Goal: Information Seeking & Learning: Learn about a topic

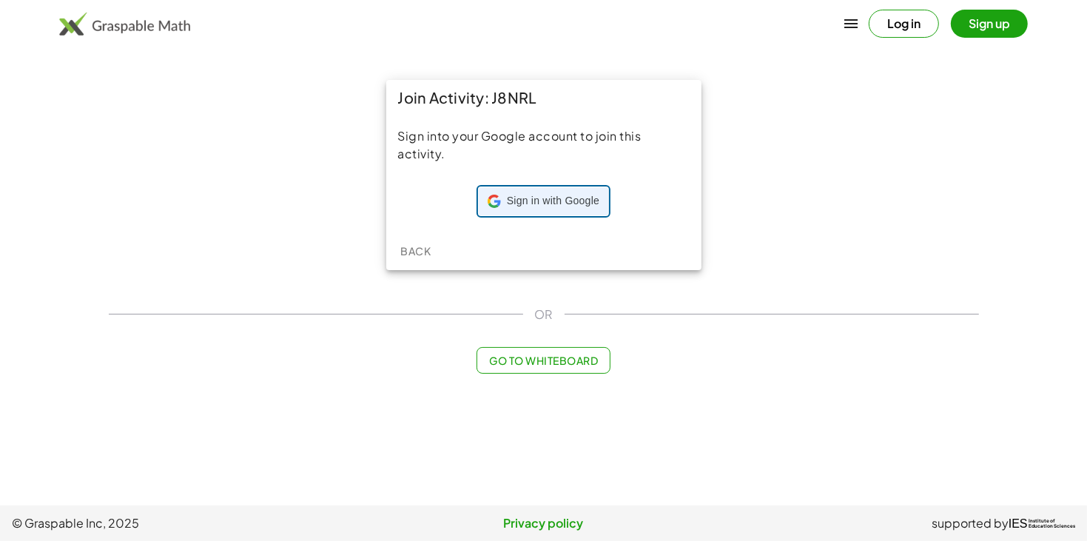
click at [524, 194] on span "Sign in with Google" at bounding box center [553, 201] width 92 height 15
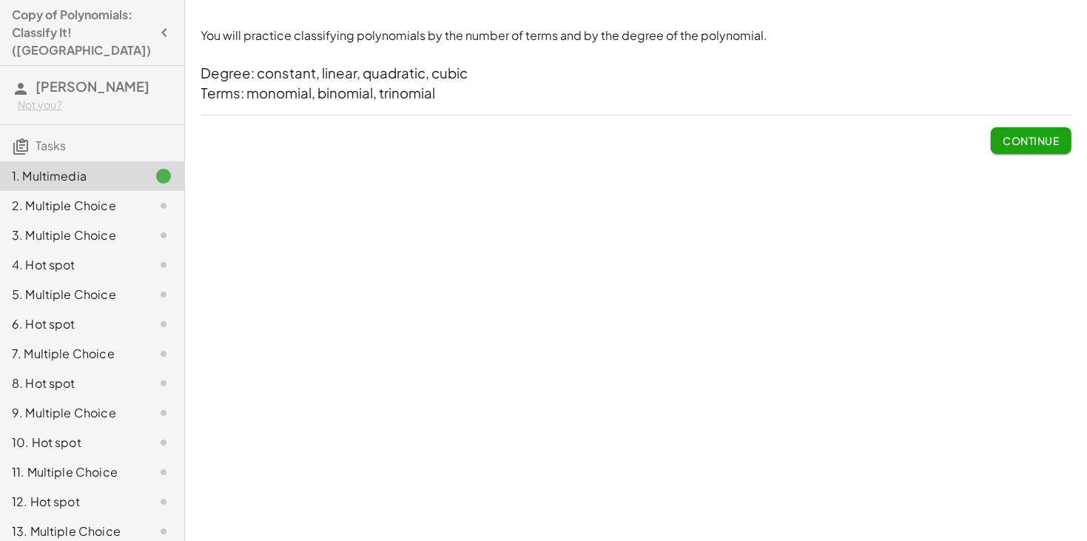
click at [1051, 149] on button "Continue" at bounding box center [1031, 140] width 80 height 27
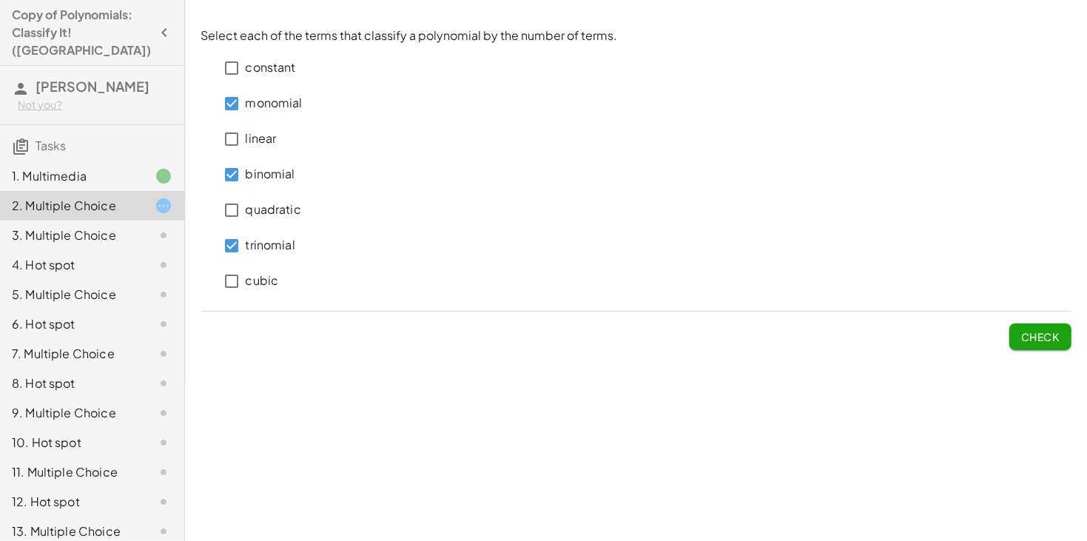
click at [1066, 340] on button "Check" at bounding box center [1040, 336] width 62 height 27
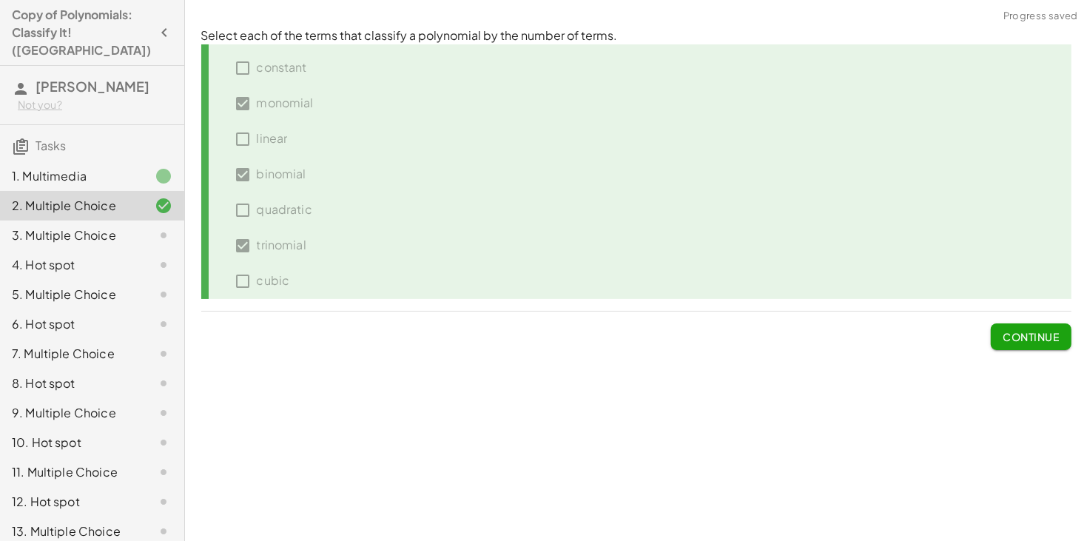
click at [1066, 340] on button "Continue" at bounding box center [1031, 336] width 80 height 27
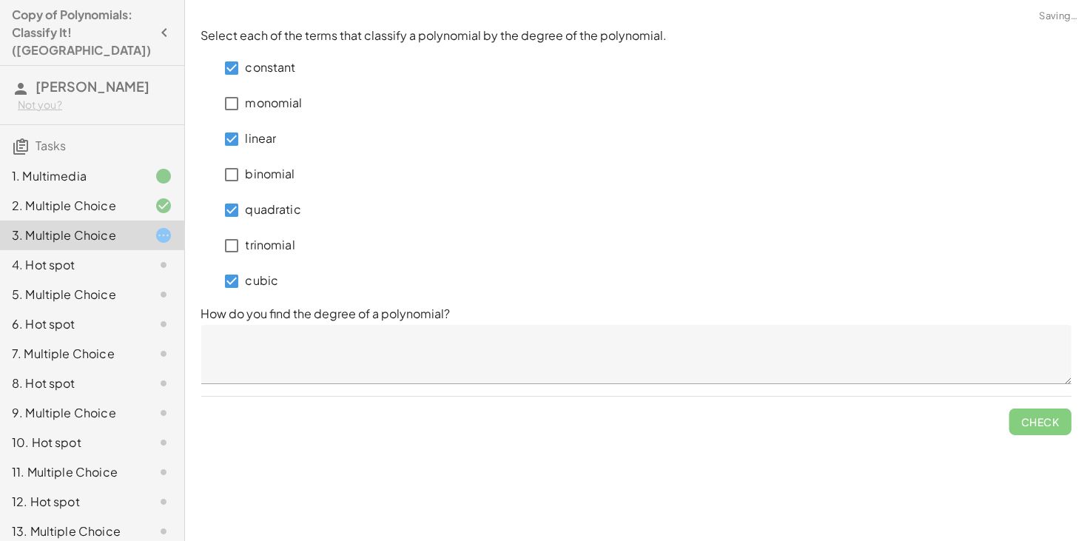
click at [372, 358] on textarea at bounding box center [636, 354] width 870 height 59
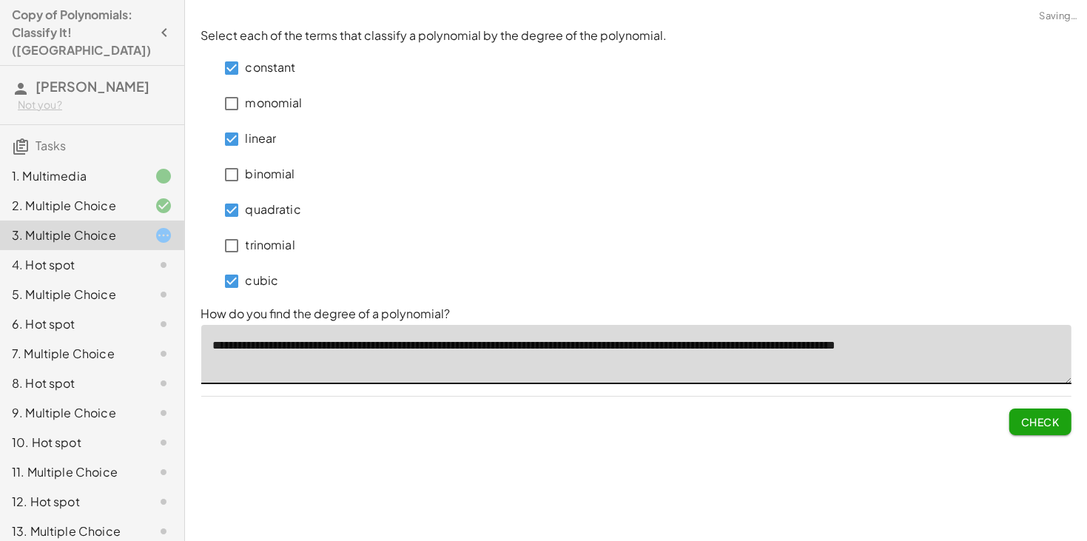
click at [727, 348] on textarea "**********" at bounding box center [636, 354] width 870 height 59
type textarea "**********"
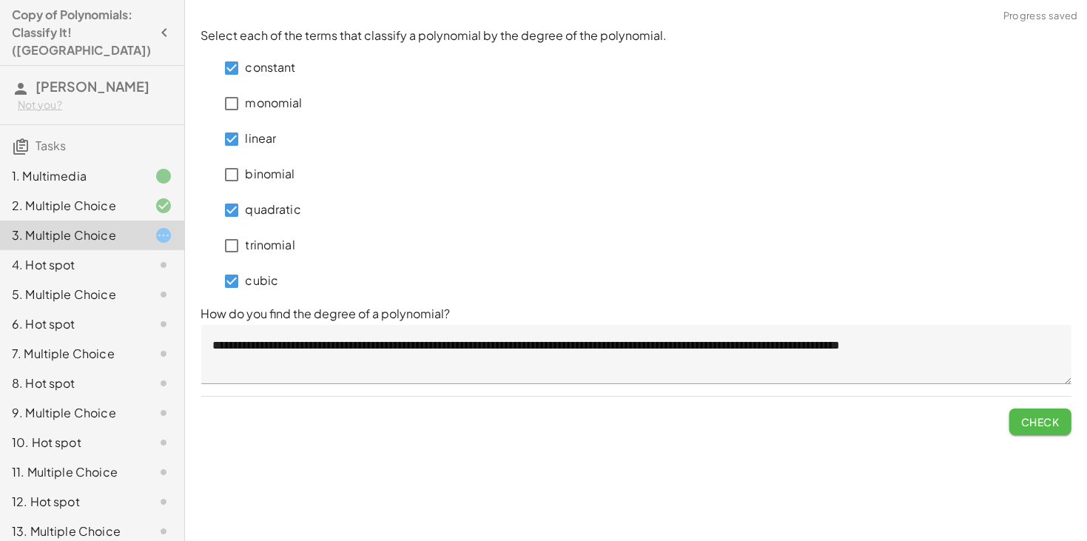
click at [1040, 429] on button "Check" at bounding box center [1040, 421] width 62 height 27
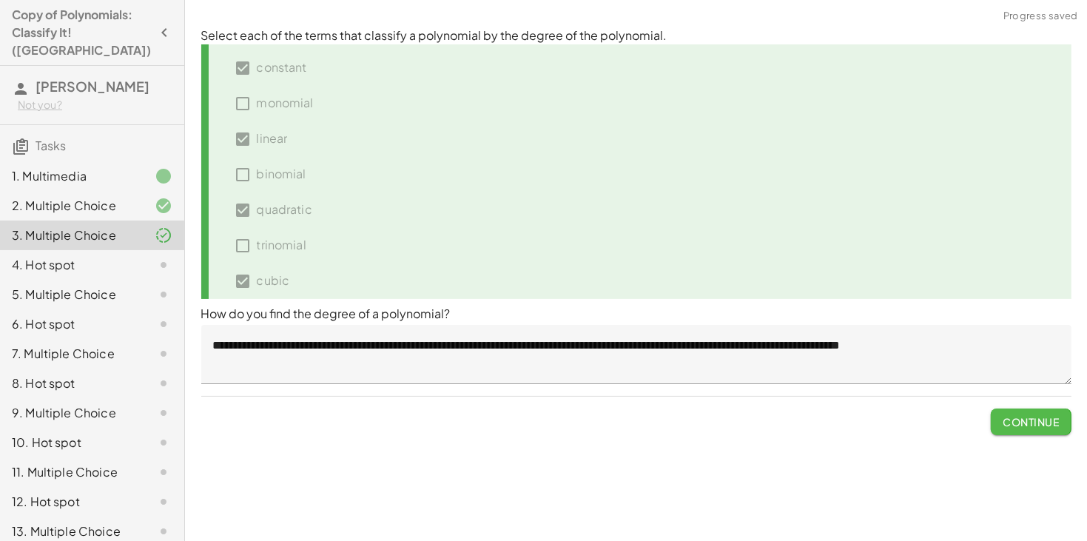
click at [1040, 429] on button "Continue" at bounding box center [1031, 421] width 80 height 27
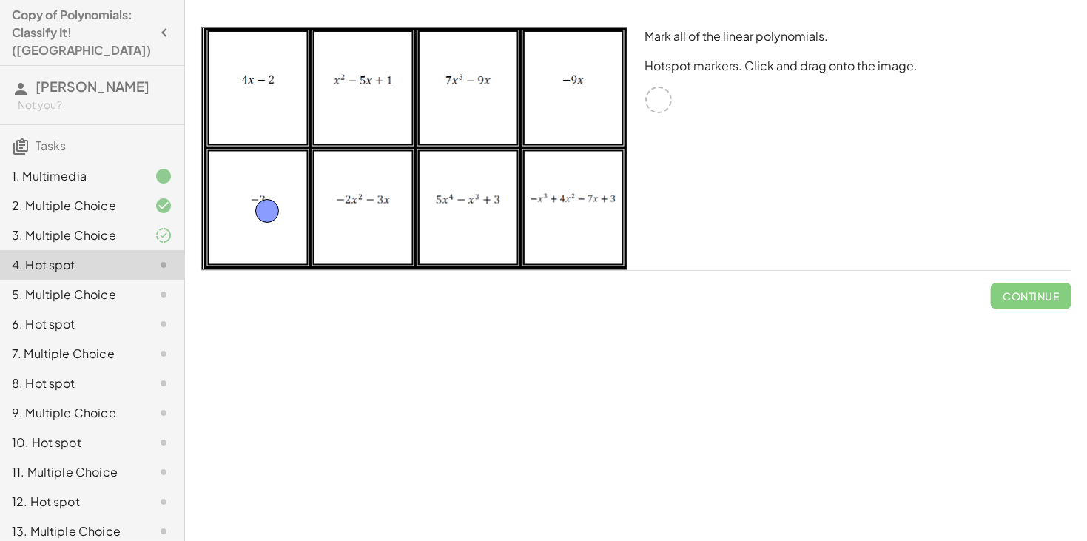
drag, startPoint x: 664, startPoint y: 97, endPoint x: 274, endPoint y: 209, distance: 405.8
drag, startPoint x: 661, startPoint y: 92, endPoint x: 575, endPoint y: 83, distance: 86.4
click at [1044, 291] on span "Check" at bounding box center [1040, 295] width 38 height 13
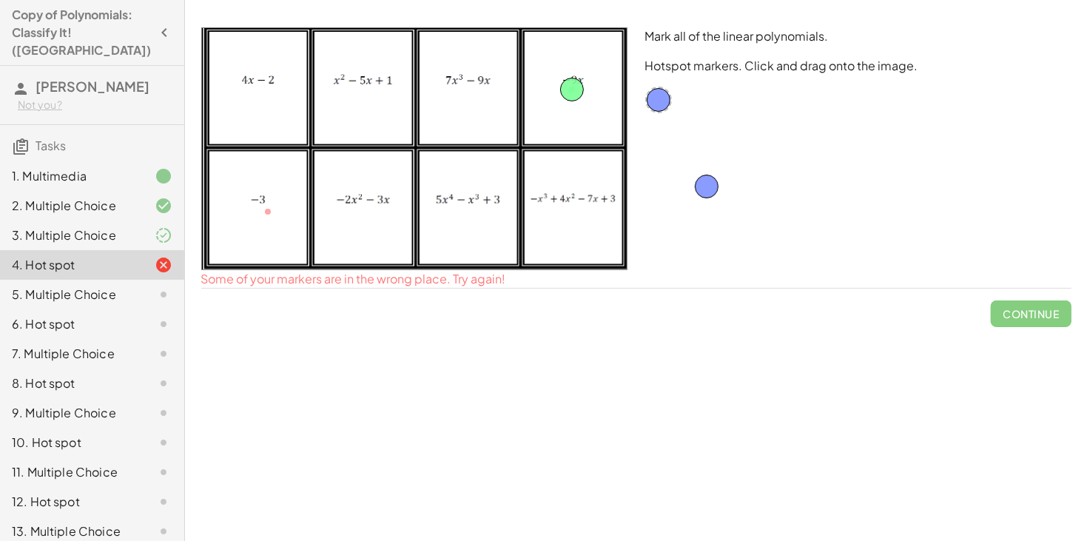
drag, startPoint x: 271, startPoint y: 215, endPoint x: 710, endPoint y: 190, distance: 439.4
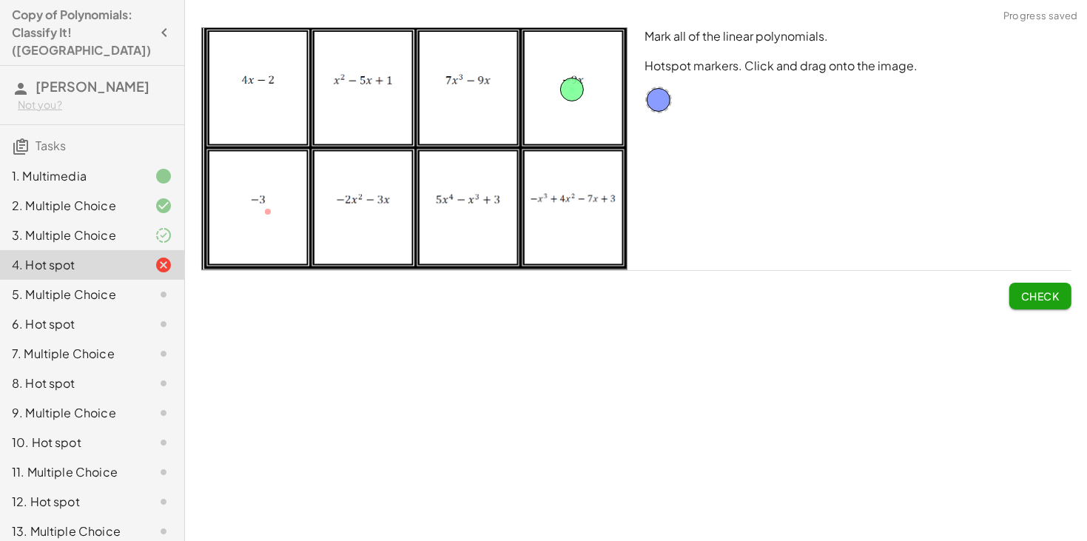
click at [1037, 294] on span "Check" at bounding box center [1040, 295] width 38 height 13
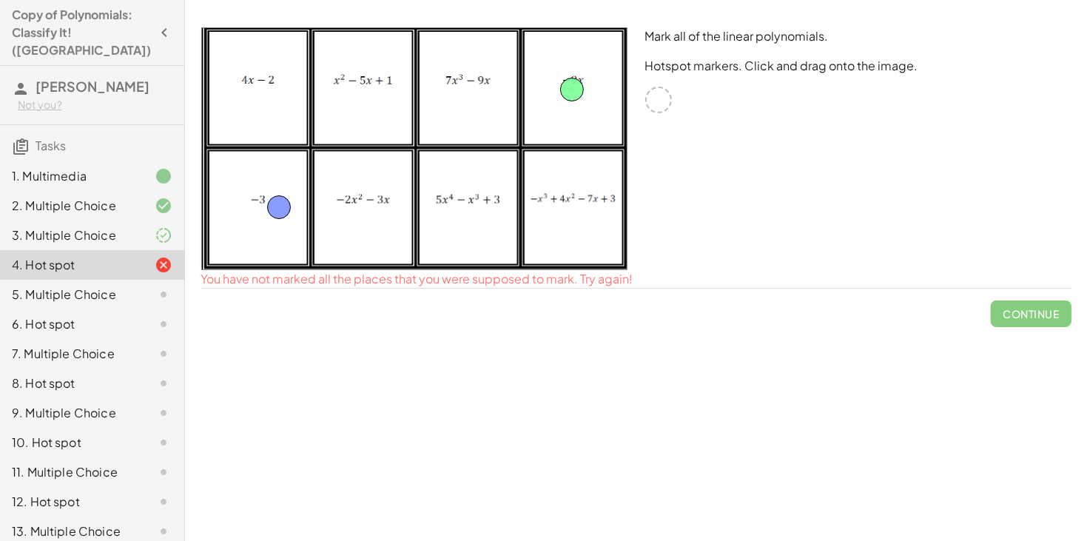
drag, startPoint x: 652, startPoint y: 101, endPoint x: 255, endPoint y: 216, distance: 413.7
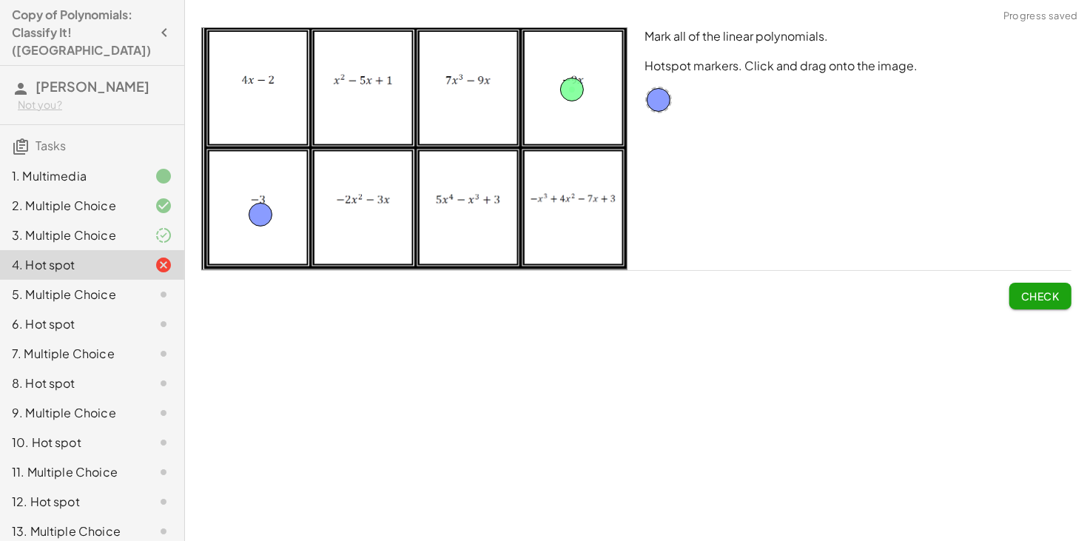
click at [1040, 296] on span "Check" at bounding box center [1040, 295] width 38 height 13
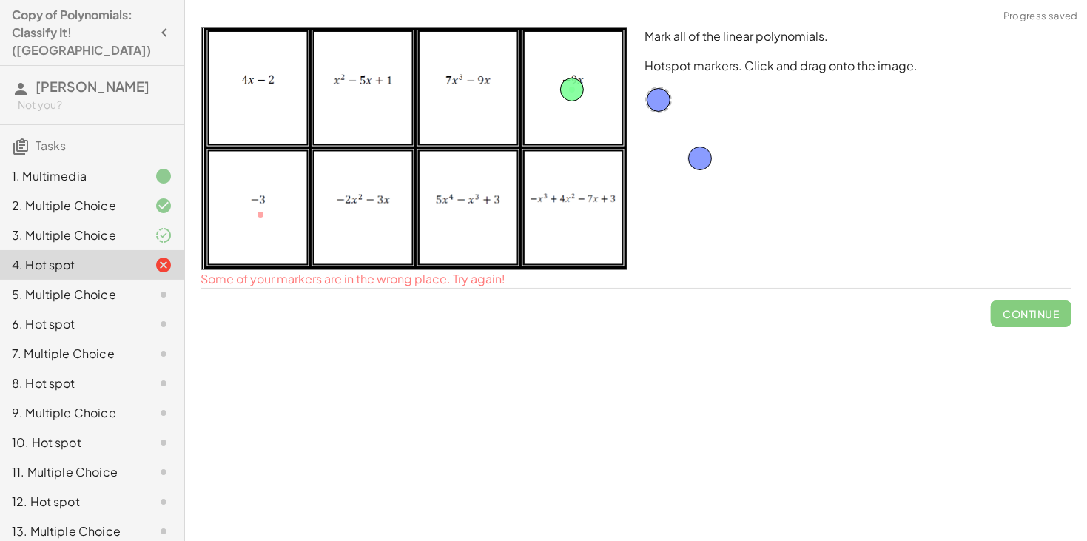
drag, startPoint x: 258, startPoint y: 213, endPoint x: 707, endPoint y: 155, distance: 452.1
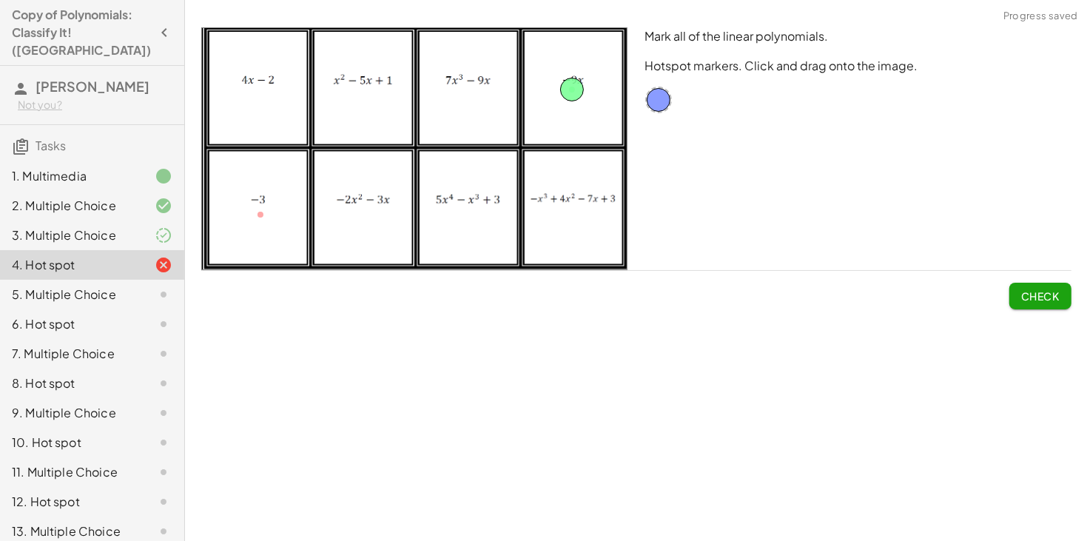
click at [1047, 299] on span "Check" at bounding box center [1040, 295] width 38 height 13
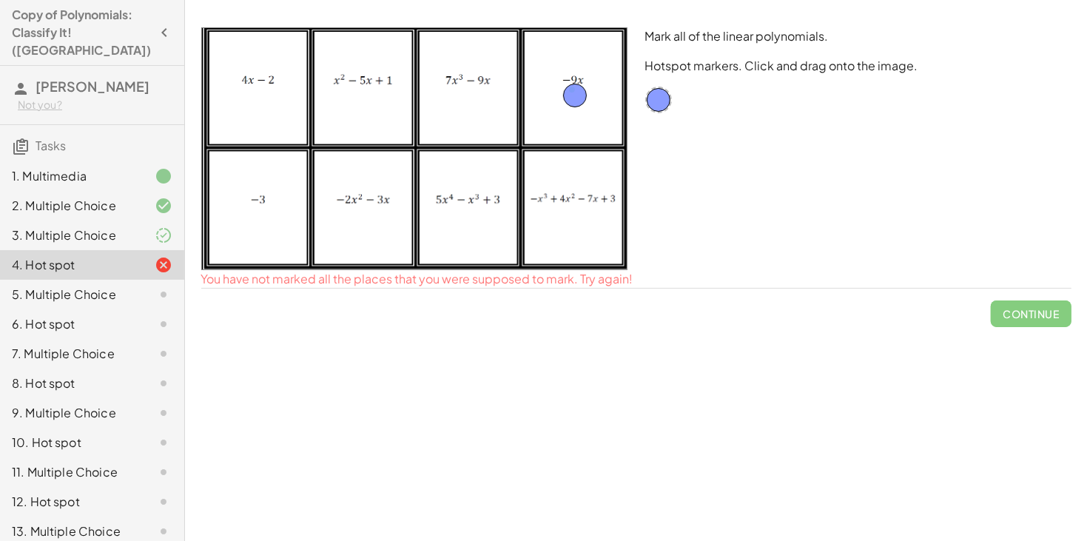
drag, startPoint x: 576, startPoint y: 91, endPoint x: 579, endPoint y: 101, distance: 10.1
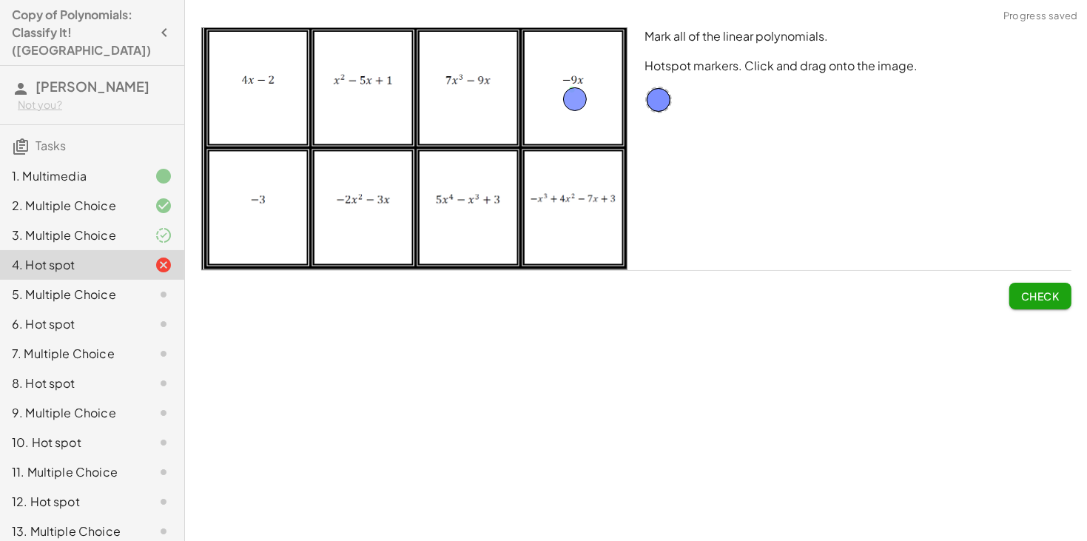
click at [1032, 297] on span "Check" at bounding box center [1040, 295] width 38 height 13
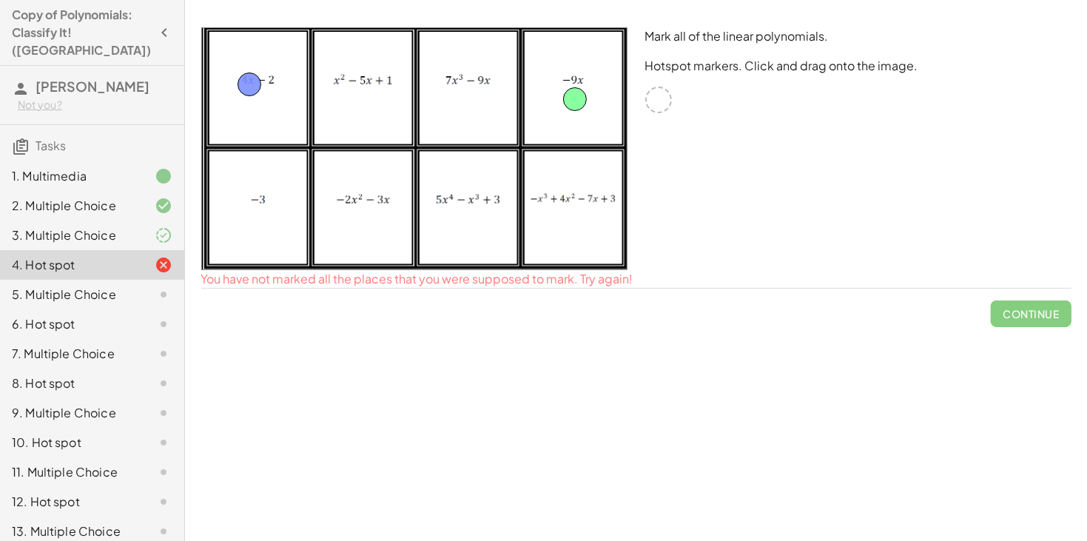
drag, startPoint x: 661, startPoint y: 98, endPoint x: 251, endPoint y: 82, distance: 410.2
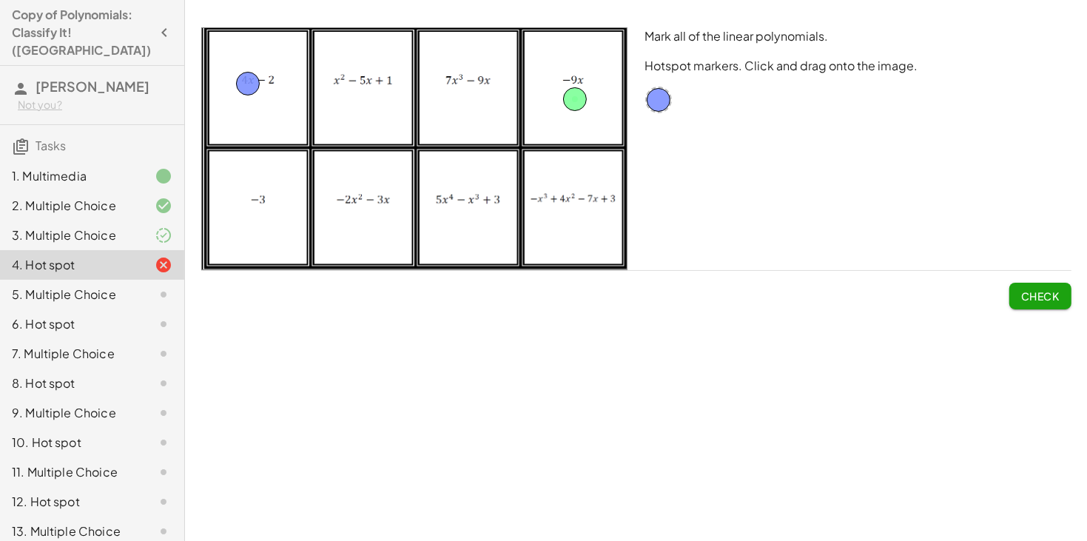
click at [1052, 299] on span "Check" at bounding box center [1040, 295] width 38 height 13
click at [1054, 302] on span "Continue" at bounding box center [1030, 295] width 56 height 13
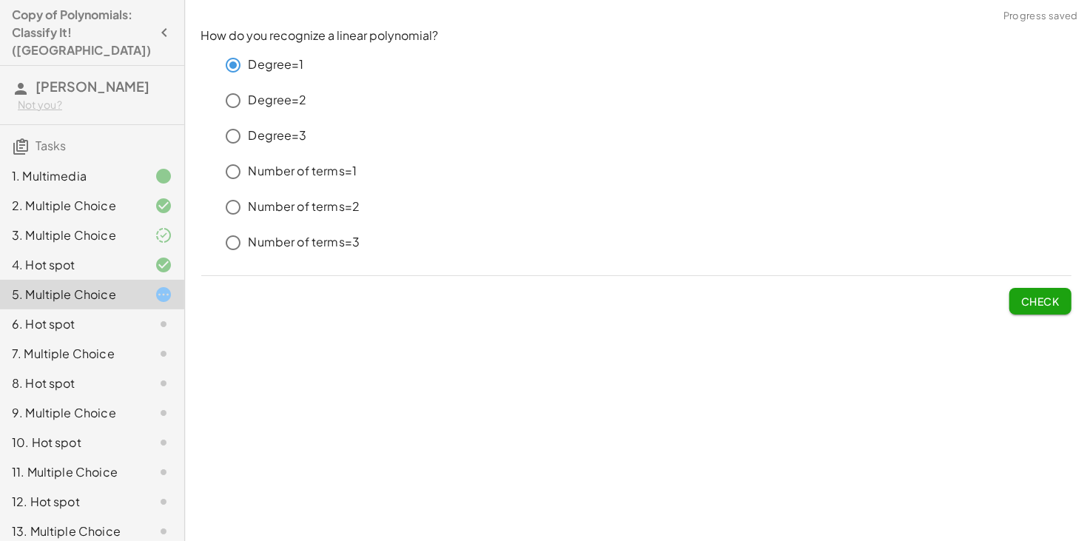
click at [1049, 303] on span "Check" at bounding box center [1040, 300] width 38 height 13
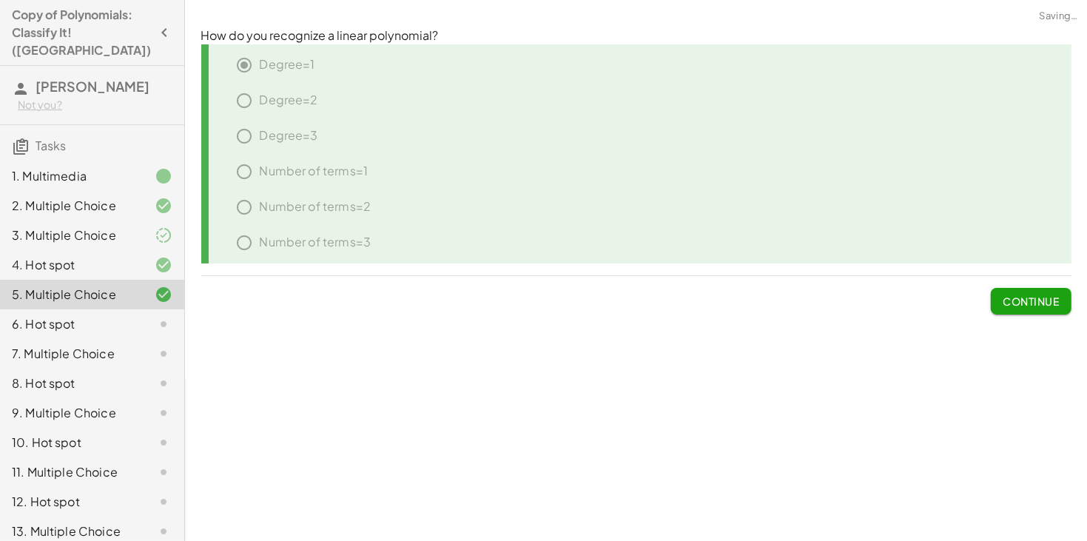
click at [1049, 303] on span "Continue" at bounding box center [1030, 300] width 56 height 13
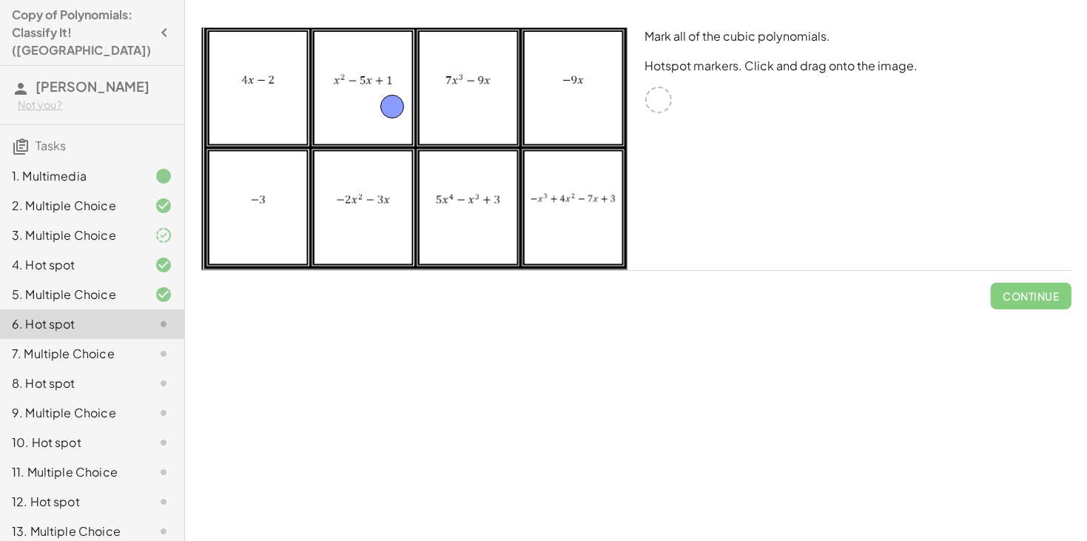
drag, startPoint x: 666, startPoint y: 96, endPoint x: 373, endPoint y: 106, distance: 293.1
drag, startPoint x: 656, startPoint y: 100, endPoint x: 456, endPoint y: 223, distance: 235.1
click at [1037, 300] on span "Check" at bounding box center [1040, 295] width 38 height 13
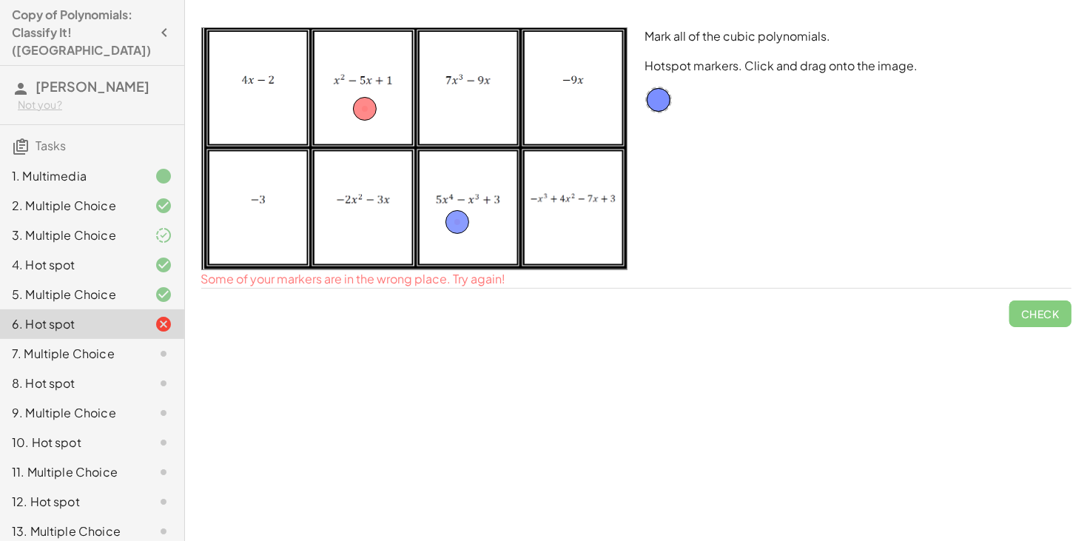
drag, startPoint x: 357, startPoint y: 95, endPoint x: 463, endPoint y: 80, distance: 106.8
click at [463, 80] on img at bounding box center [414, 148] width 426 height 243
drag, startPoint x: 365, startPoint y: 106, endPoint x: 460, endPoint y: 104, distance: 94.7
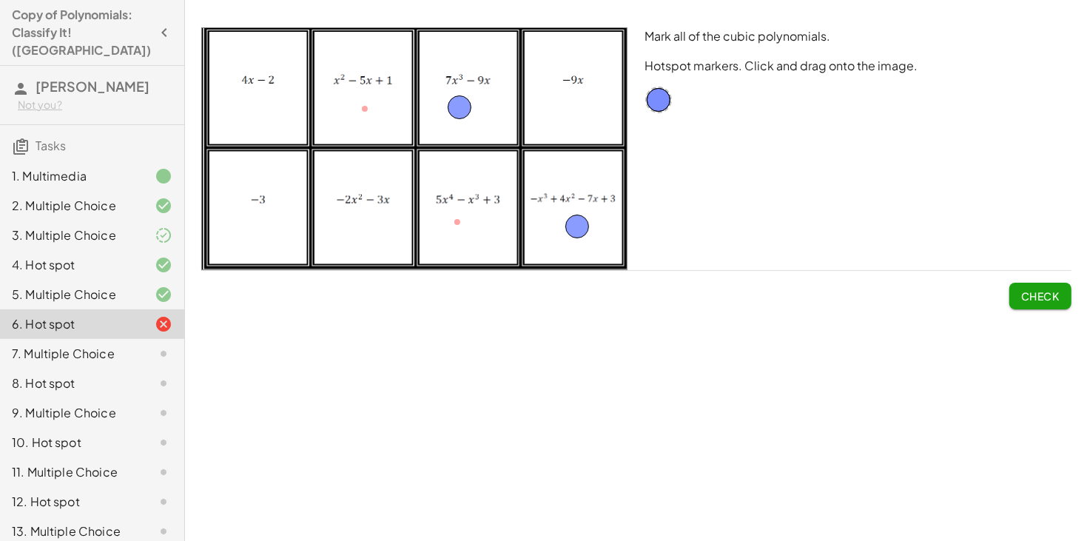
drag, startPoint x: 454, startPoint y: 222, endPoint x: 573, endPoint y: 226, distance: 119.2
click at [1045, 295] on span "Check" at bounding box center [1040, 295] width 38 height 13
click at [1048, 292] on span "Continue" at bounding box center [1030, 295] width 56 height 13
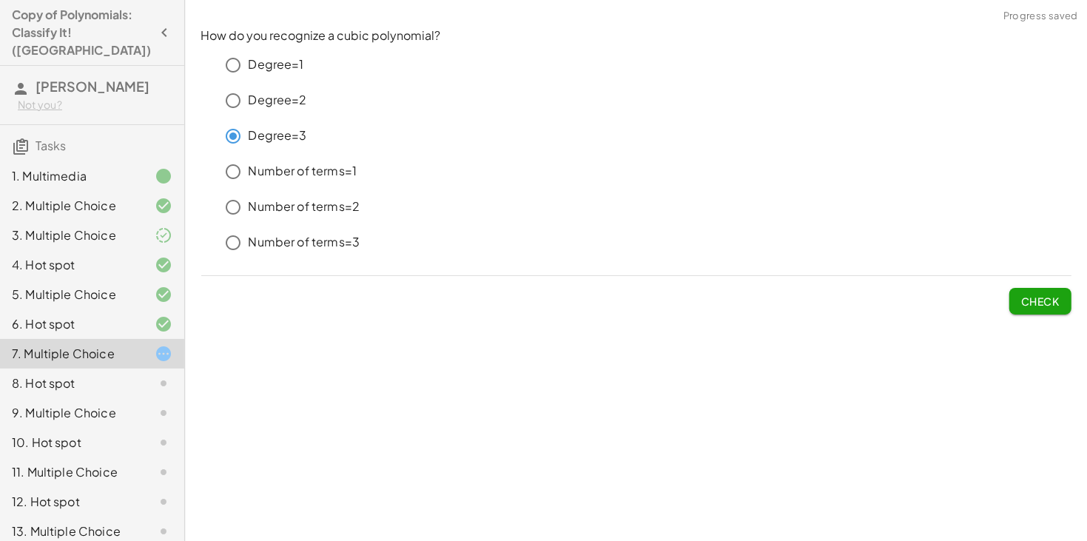
click at [1033, 309] on button "Check" at bounding box center [1040, 301] width 62 height 27
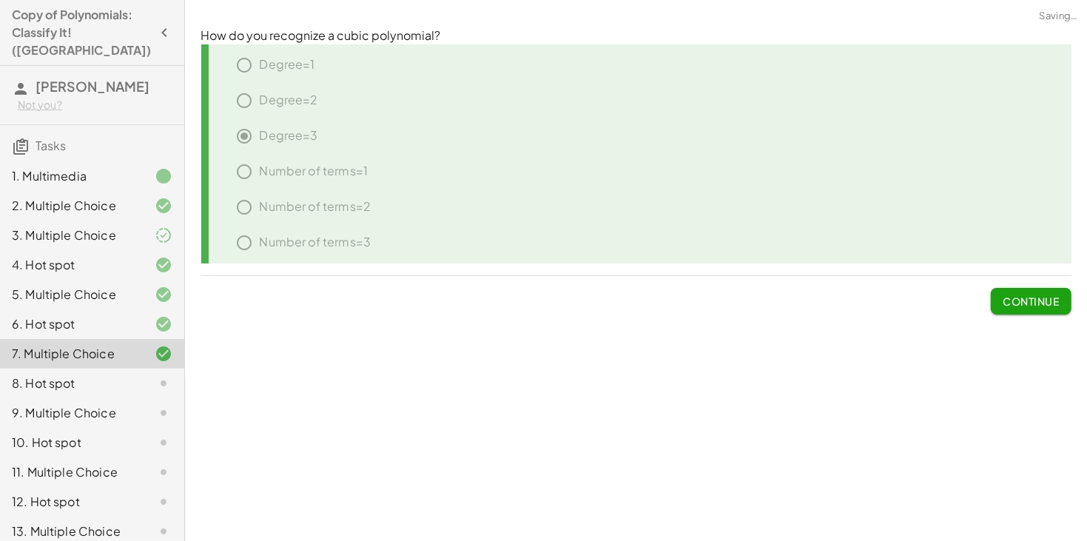
click at [1033, 309] on button "Continue" at bounding box center [1031, 301] width 80 height 27
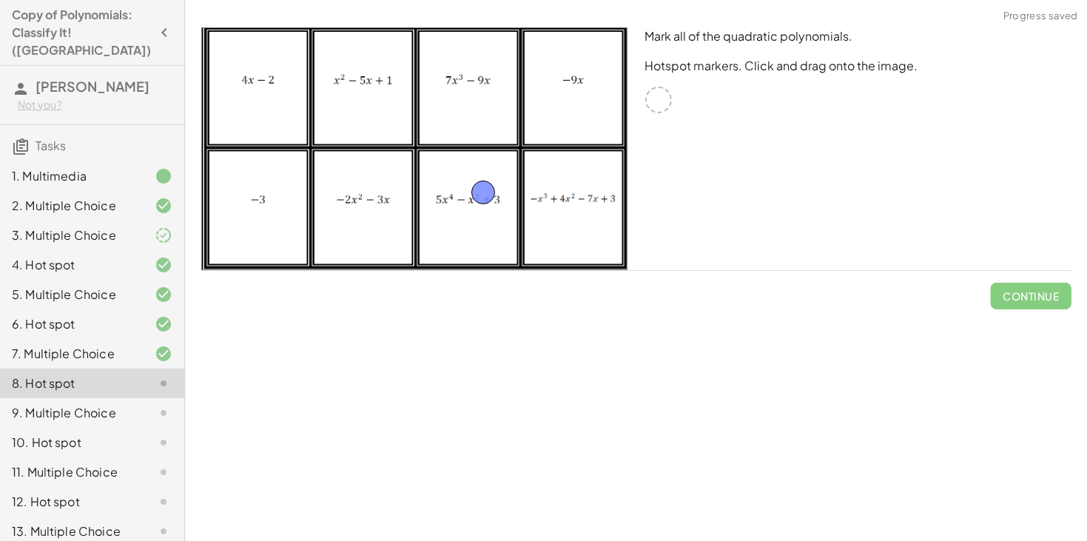
drag, startPoint x: 653, startPoint y: 101, endPoint x: 468, endPoint y: 209, distance: 214.8
drag, startPoint x: 649, startPoint y: 91, endPoint x: 668, endPoint y: 80, distance: 22.2
click at [1025, 286] on button "Check" at bounding box center [1040, 296] width 62 height 27
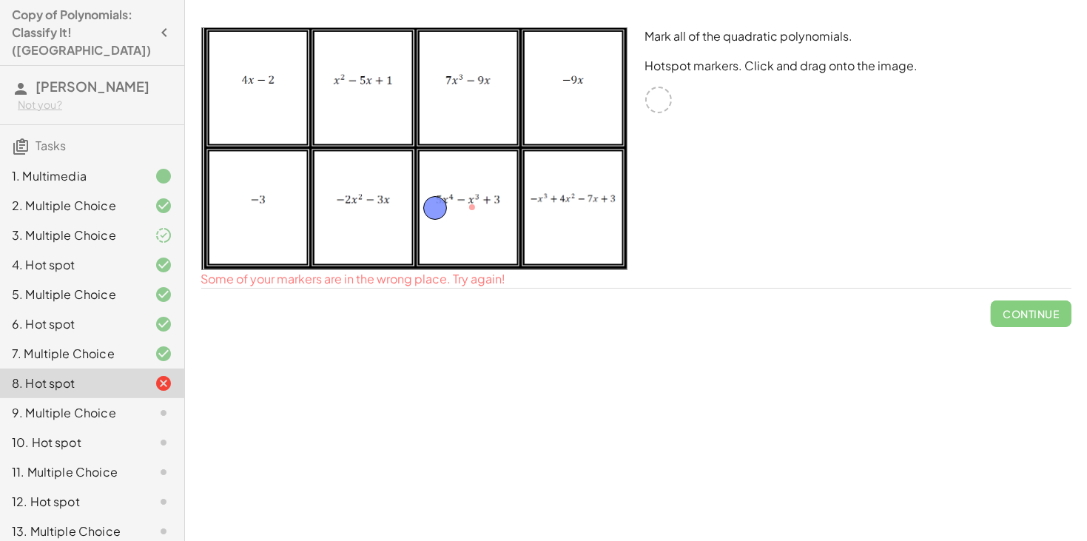
drag, startPoint x: 466, startPoint y: 202, endPoint x: 367, endPoint y: 187, distance: 100.2
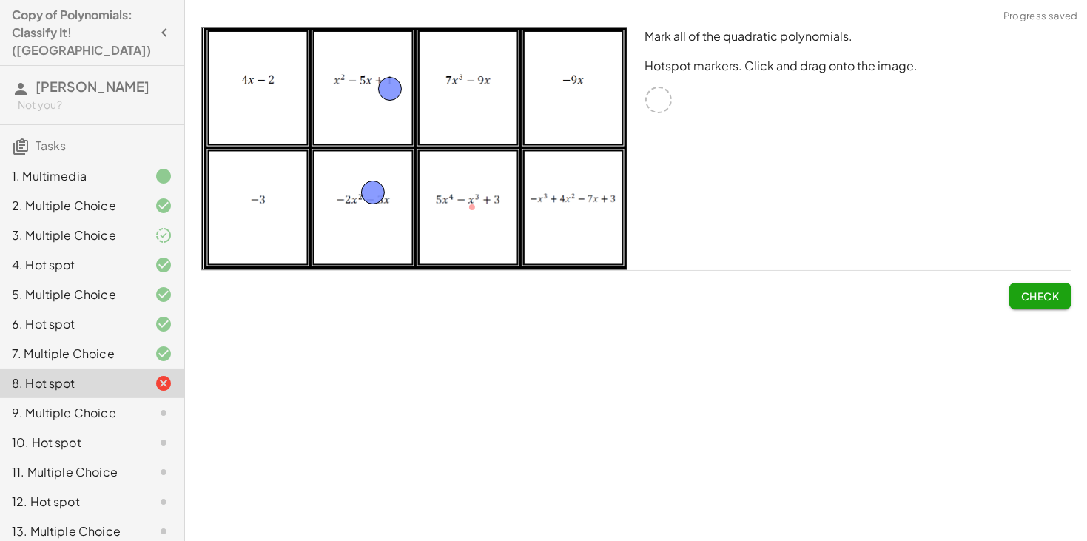
drag, startPoint x: 652, startPoint y: 105, endPoint x: 382, endPoint y: 95, distance: 269.5
click at [1028, 302] on span "Check" at bounding box center [1040, 295] width 38 height 13
click at [1040, 292] on span "Continue" at bounding box center [1030, 295] width 56 height 13
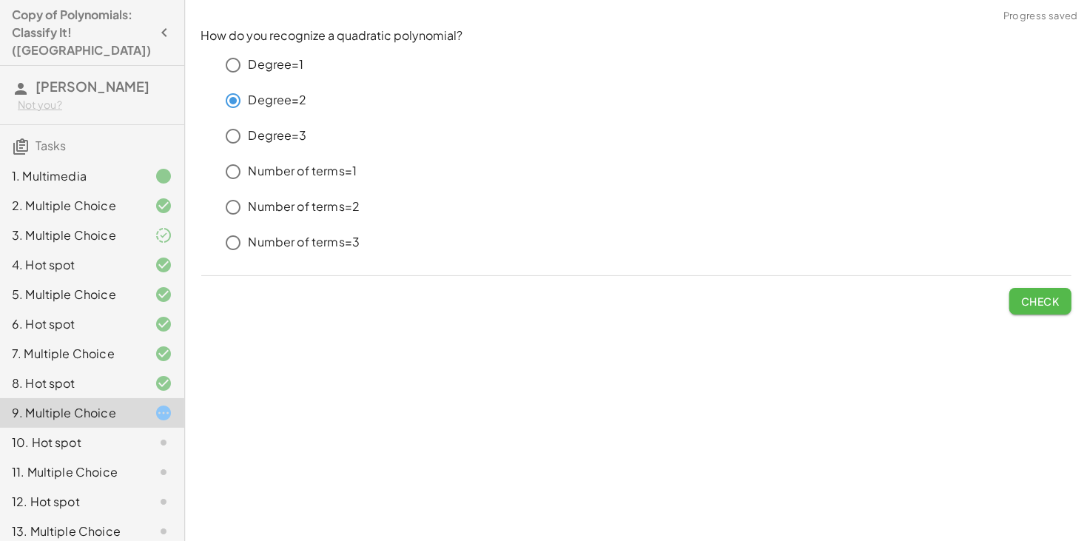
click at [1037, 306] on span "Check" at bounding box center [1040, 300] width 38 height 13
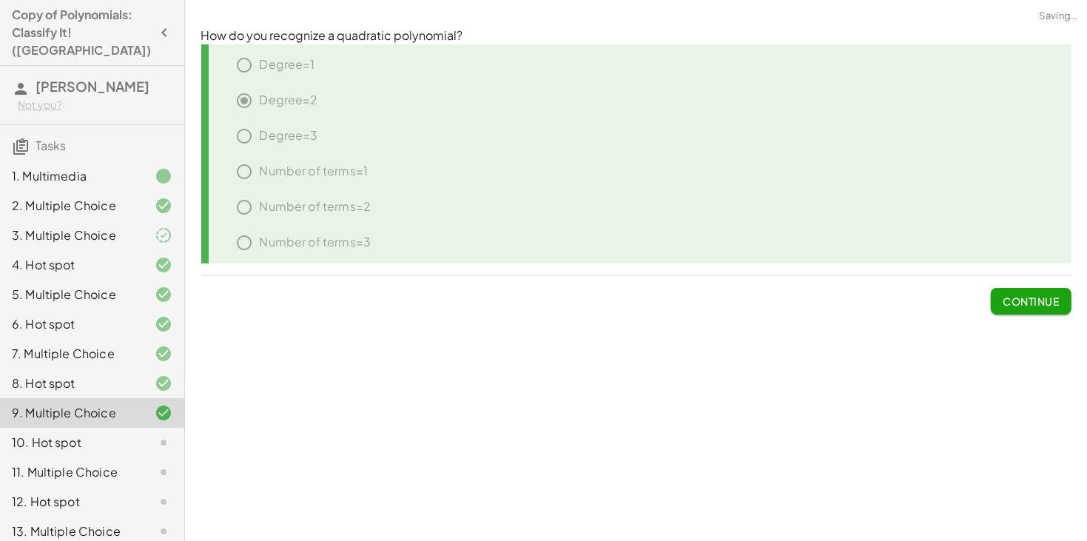
click at [1037, 306] on span "Continue" at bounding box center [1030, 300] width 56 height 13
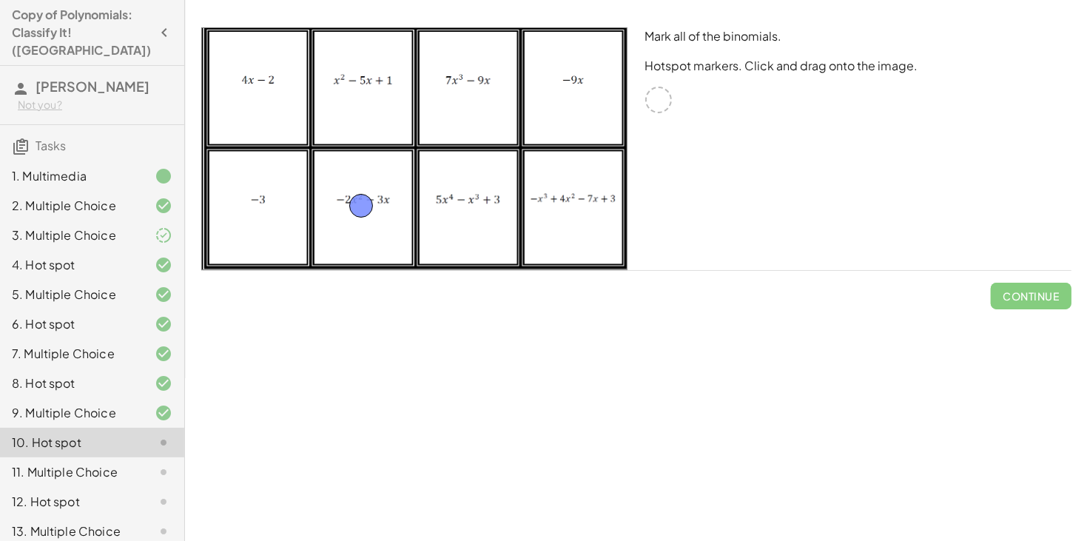
drag, startPoint x: 662, startPoint y: 90, endPoint x: 362, endPoint y: 197, distance: 318.7
drag, startPoint x: 656, startPoint y: 94, endPoint x: 255, endPoint y: 74, distance: 401.5
drag, startPoint x: 654, startPoint y: 106, endPoint x: 471, endPoint y: 111, distance: 182.8
click at [1037, 298] on span "Check" at bounding box center [1040, 295] width 38 height 13
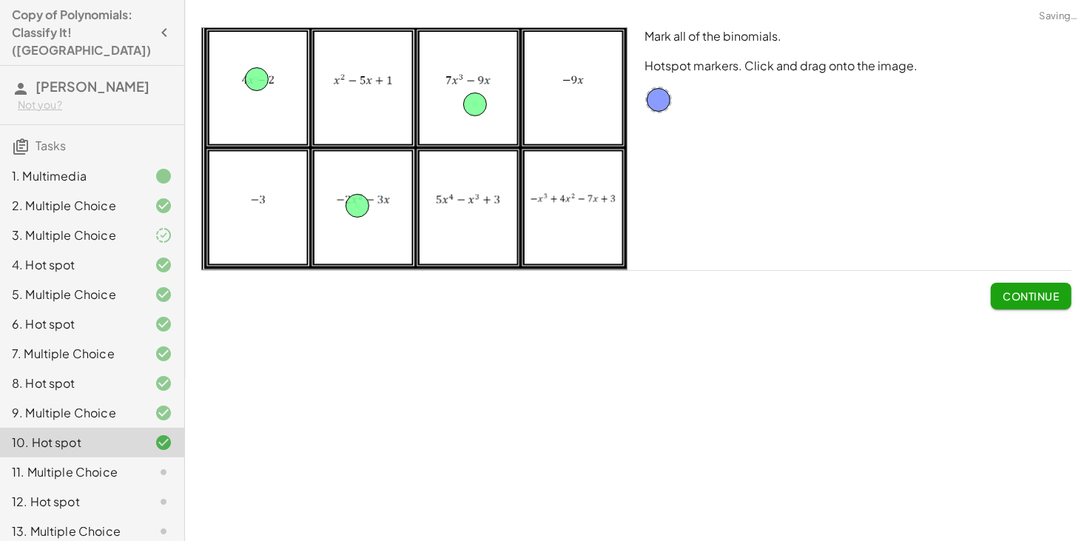
click at [1037, 298] on span "Continue" at bounding box center [1030, 295] width 56 height 13
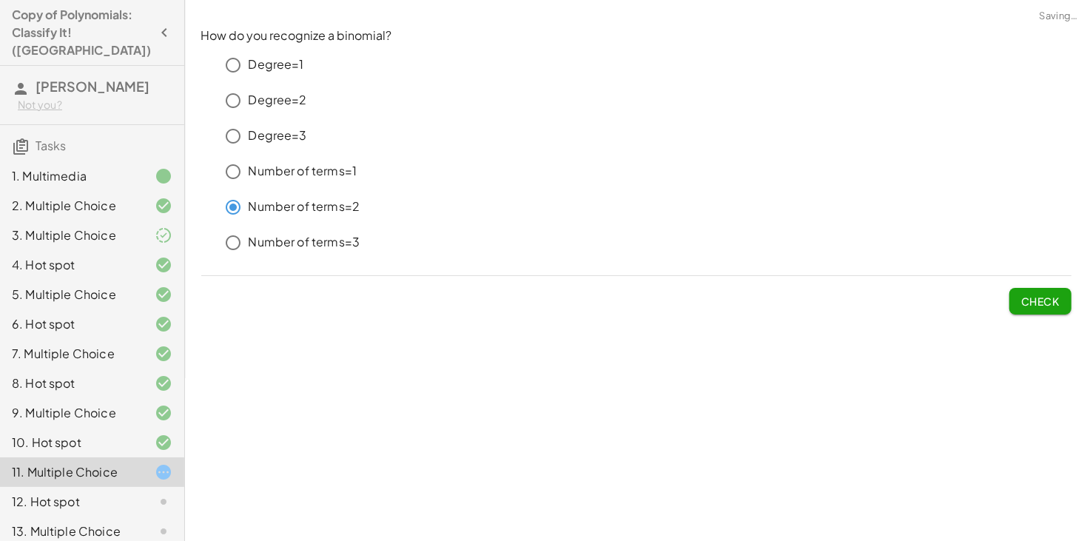
click at [1053, 297] on span "Check" at bounding box center [1040, 300] width 38 height 13
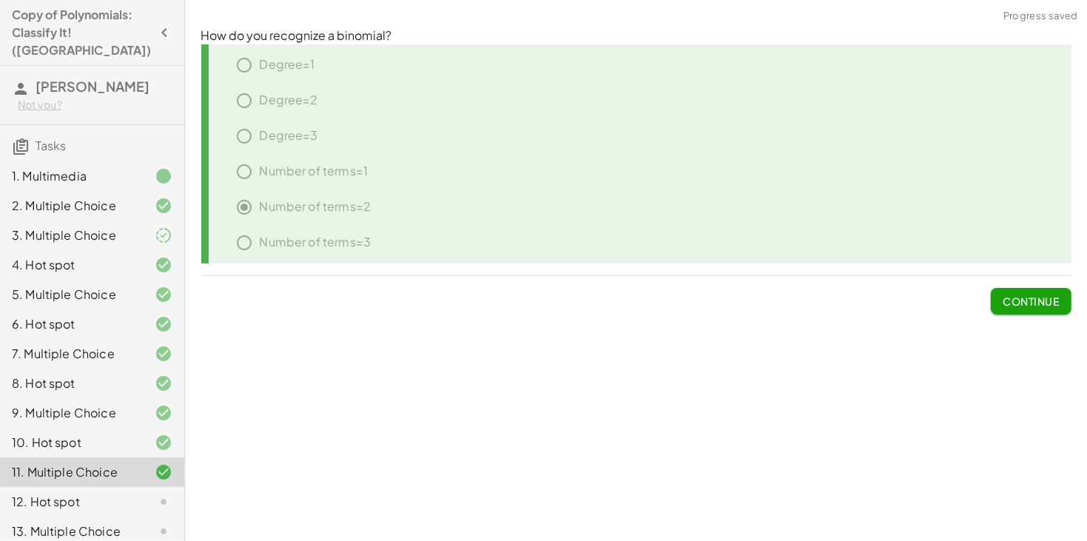
click at [1054, 299] on span "Continue" at bounding box center [1030, 300] width 56 height 13
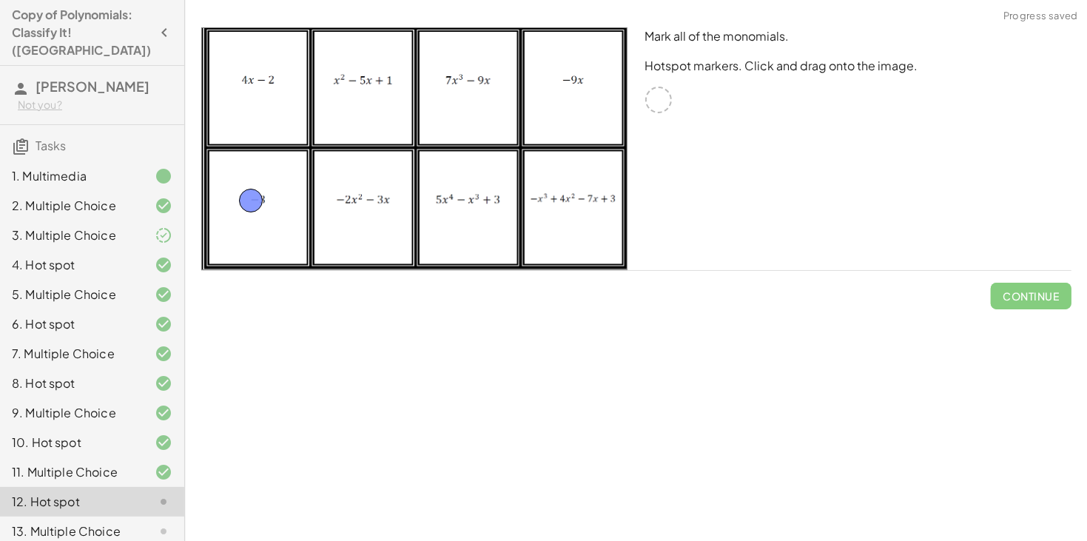
drag, startPoint x: 663, startPoint y: 90, endPoint x: 257, endPoint y: 191, distance: 417.7
drag, startPoint x: 657, startPoint y: 91, endPoint x: 579, endPoint y: 66, distance: 81.7
click at [1017, 297] on button "Check" at bounding box center [1040, 296] width 62 height 27
click at [1019, 297] on span "Continue" at bounding box center [1030, 295] width 56 height 13
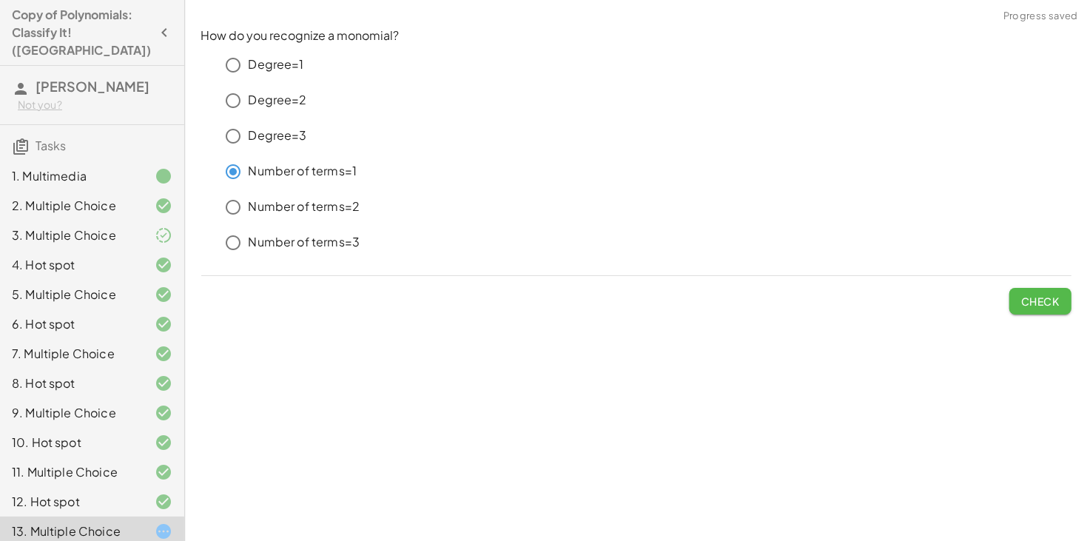
click at [1050, 297] on span "Check" at bounding box center [1040, 300] width 38 height 13
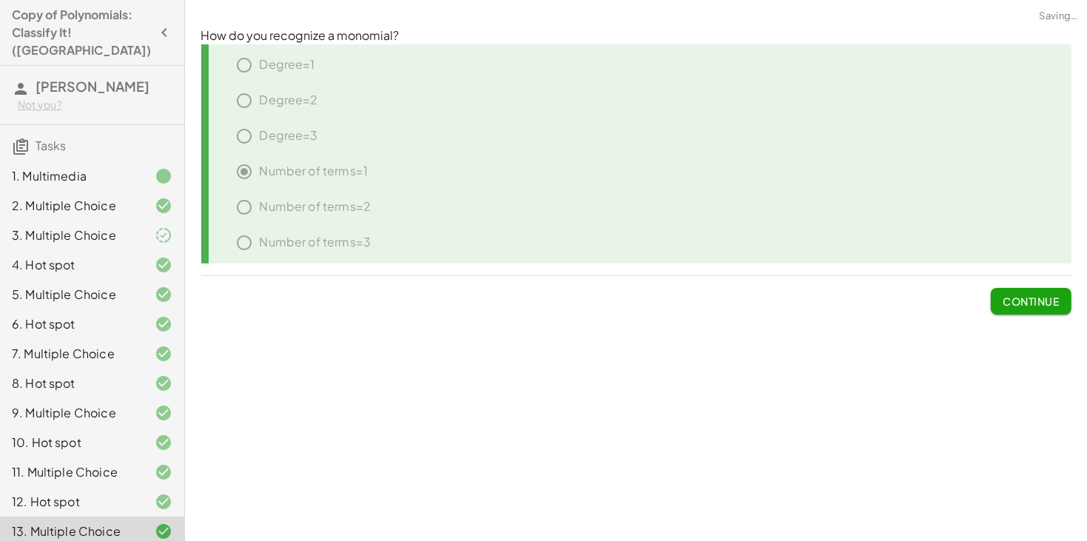
click at [1051, 297] on span "Continue" at bounding box center [1030, 300] width 56 height 13
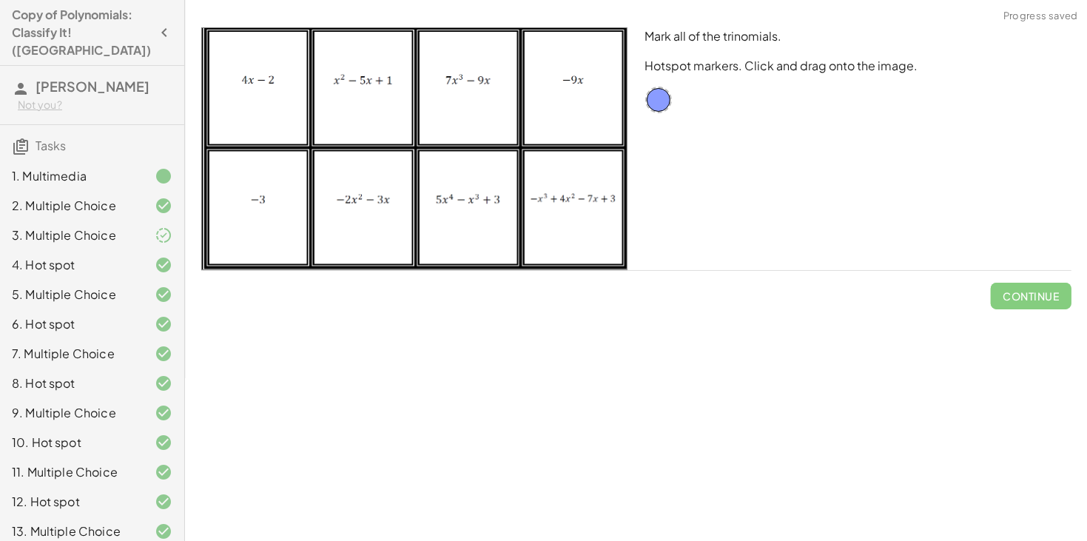
scroll to position [317, 0]
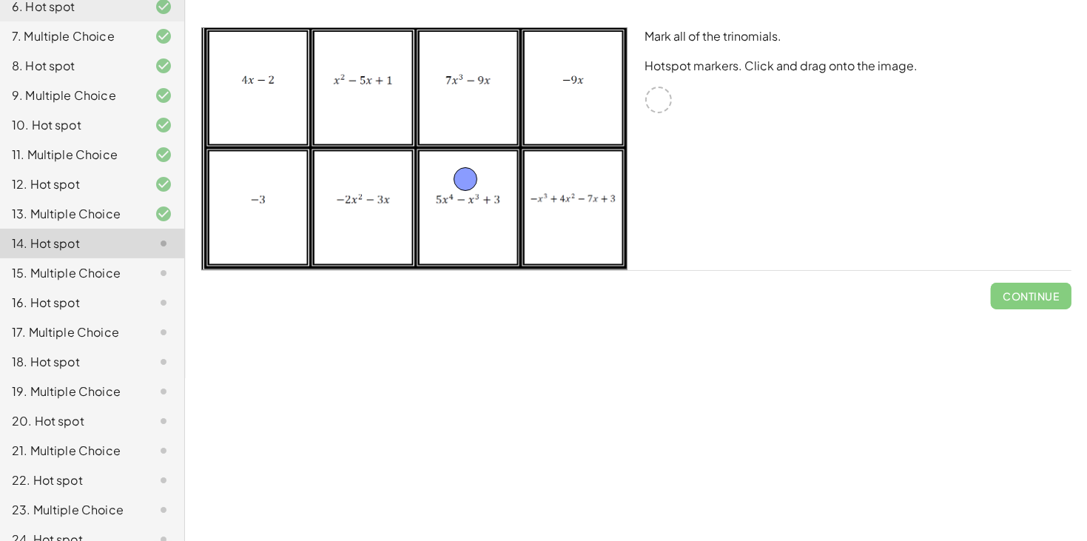
drag, startPoint x: 653, startPoint y: 95, endPoint x: 456, endPoint y: 190, distance: 217.7
drag, startPoint x: 653, startPoint y: 92, endPoint x: 377, endPoint y: 112, distance: 275.9
click at [1035, 297] on span "Check" at bounding box center [1040, 295] width 38 height 13
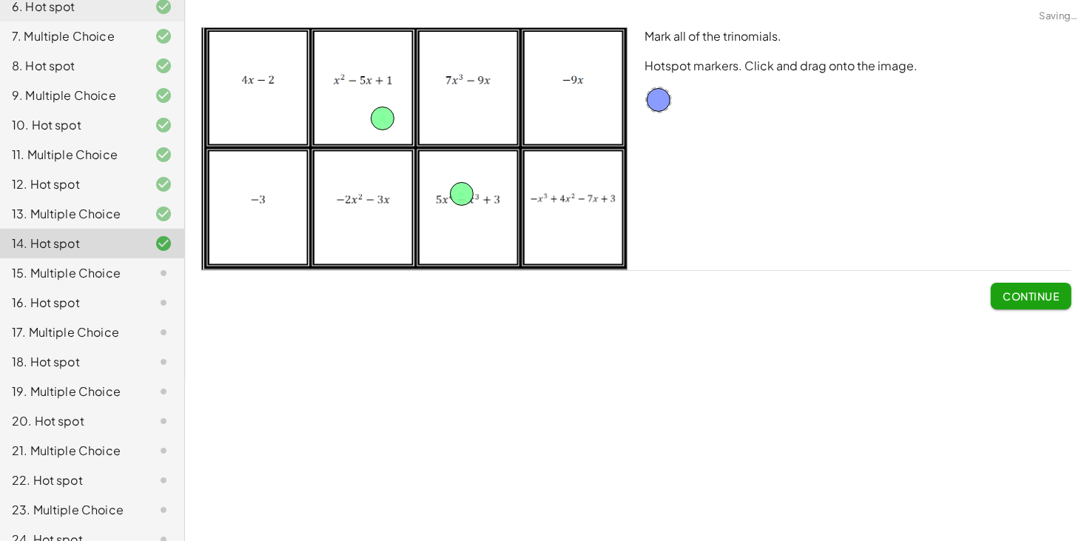
click at [1037, 299] on span "Continue" at bounding box center [1030, 295] width 56 height 13
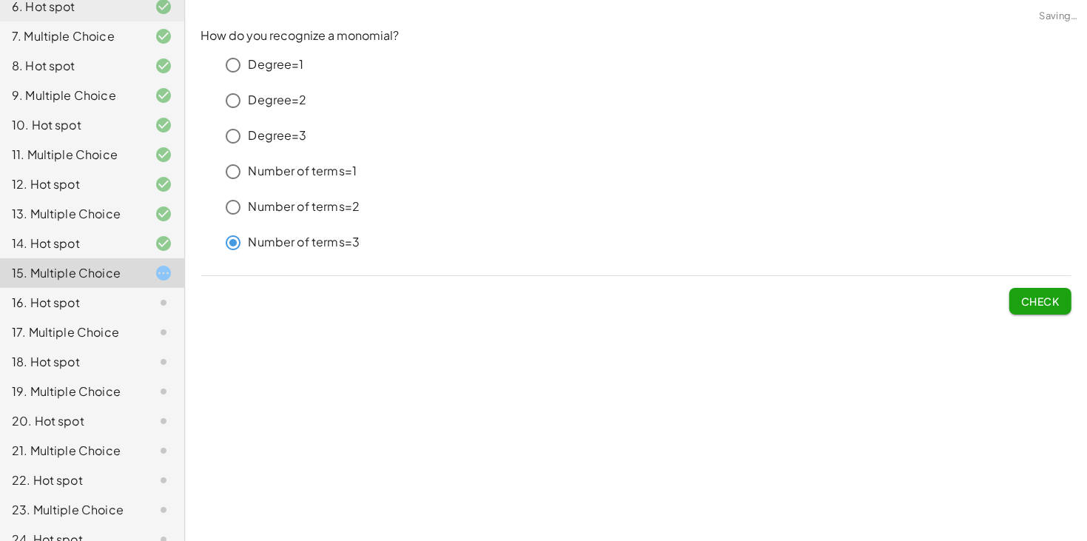
click at [1036, 306] on span "Check" at bounding box center [1040, 300] width 38 height 13
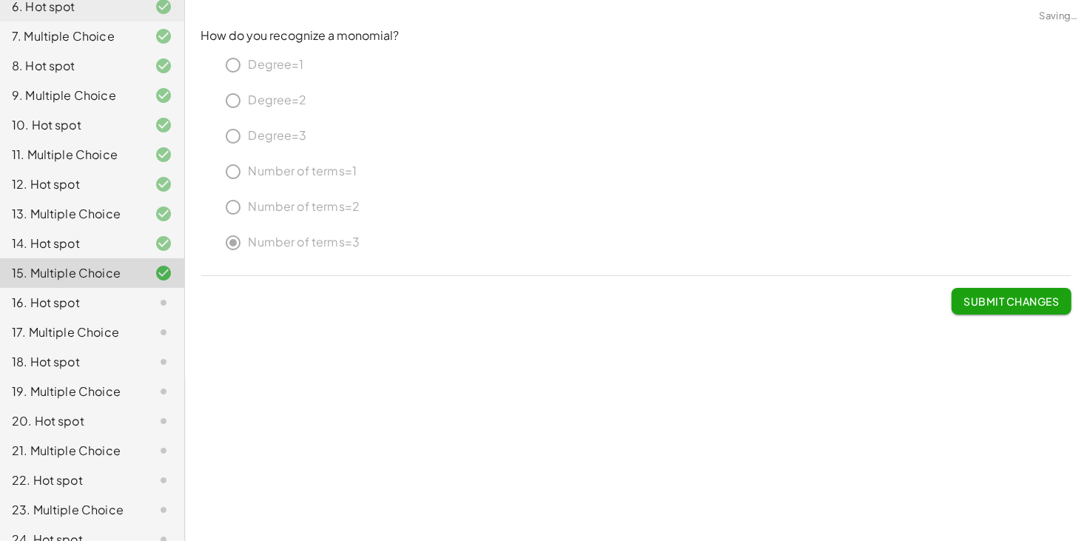
click at [1037, 306] on span "Submit Changes" at bounding box center [1010, 300] width 95 height 13
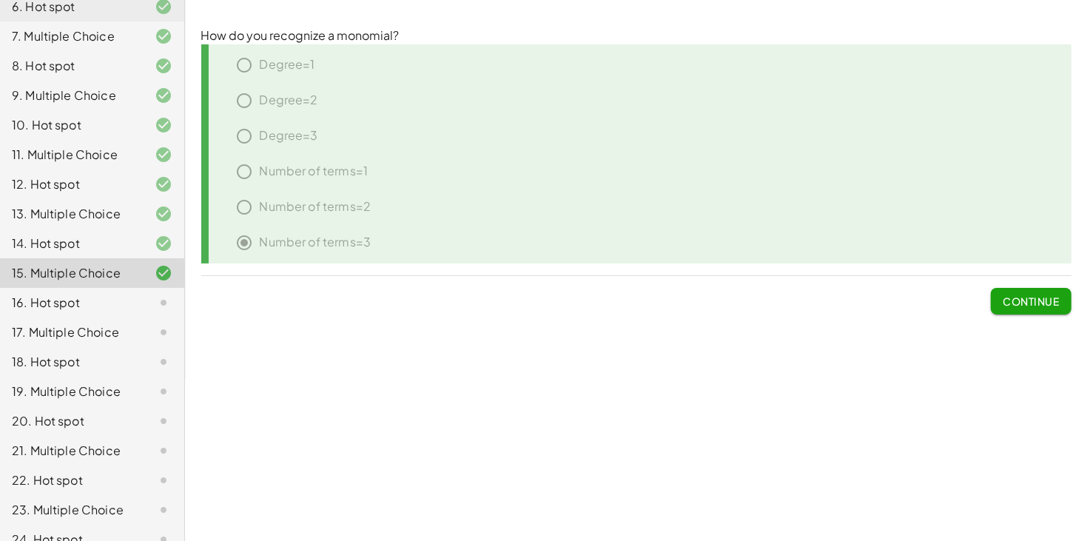
click at [1037, 305] on span "Continue" at bounding box center [1030, 300] width 56 height 13
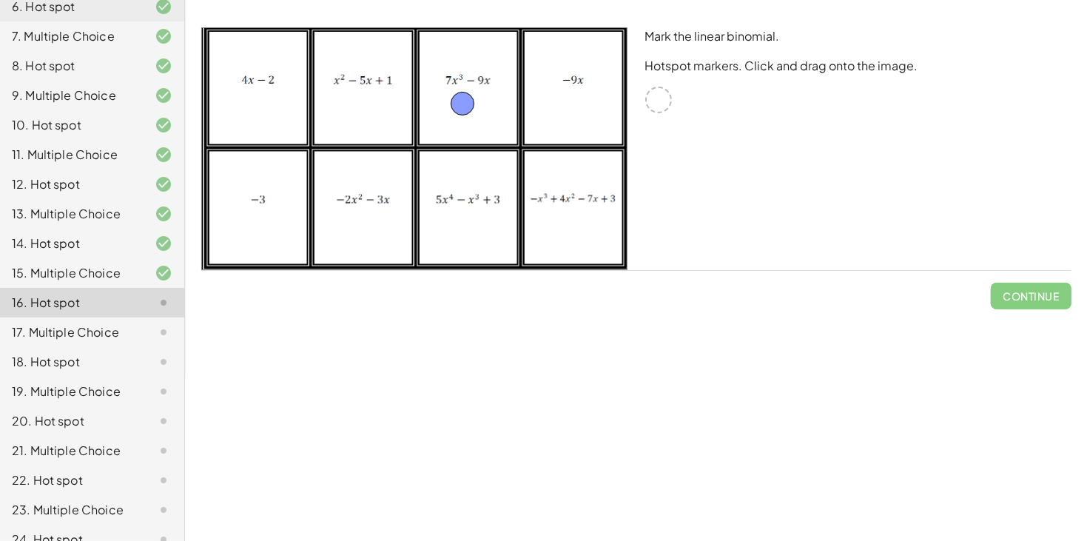
drag, startPoint x: 658, startPoint y: 99, endPoint x: 462, endPoint y: 104, distance: 195.4
drag, startPoint x: 459, startPoint y: 110, endPoint x: 653, endPoint y: 104, distance: 194.0
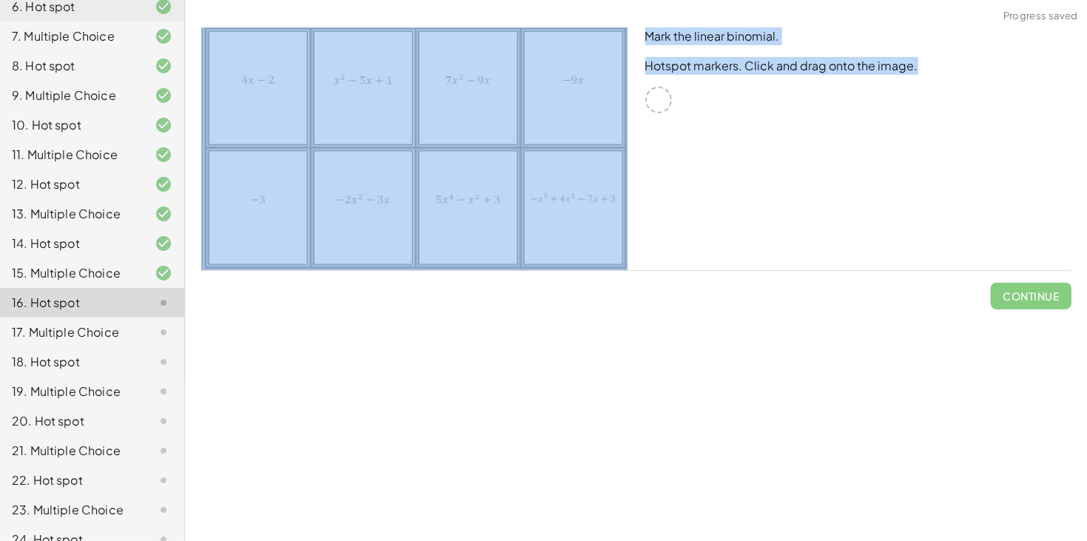
drag, startPoint x: 657, startPoint y: 99, endPoint x: 543, endPoint y: 141, distance: 121.5
click at [543, 141] on div "Mark the linear binomial. Hotspot markers. Click and drag onto the image." at bounding box center [636, 148] width 888 height 260
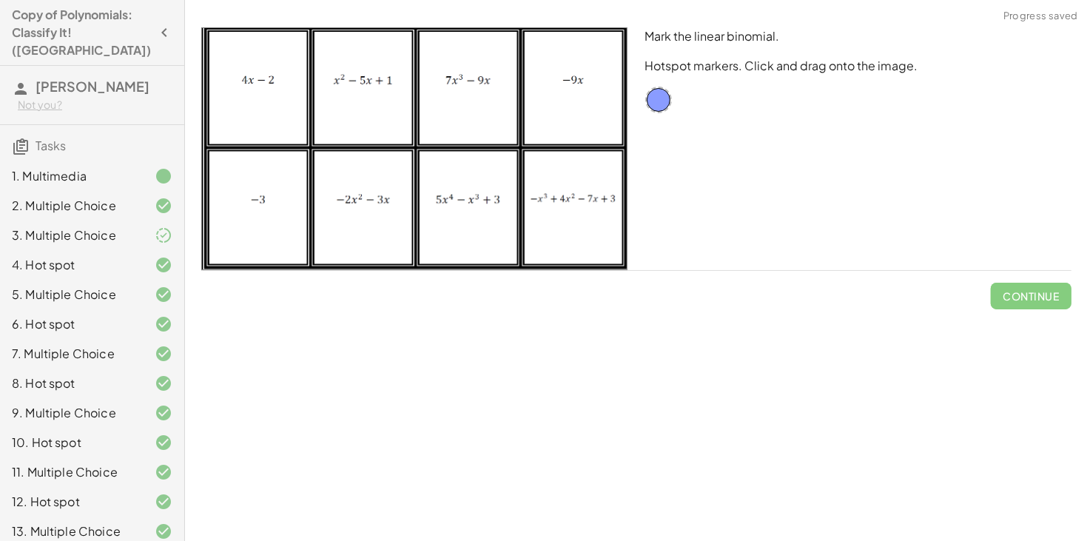
scroll to position [317, 0]
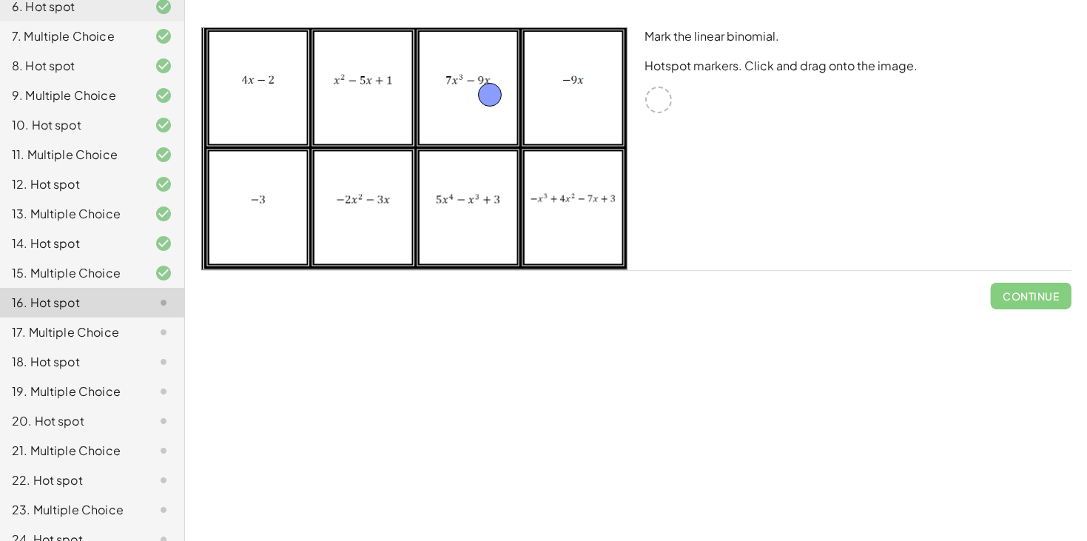
drag, startPoint x: 658, startPoint y: 92, endPoint x: 484, endPoint y: 87, distance: 174.0
drag, startPoint x: 663, startPoint y: 101, endPoint x: 640, endPoint y: 118, distance: 28.6
click at [640, 118] on div "Mark the linear binomial. Hotspot markers. Click and drag onto the image." at bounding box center [858, 148] width 444 height 260
click at [1046, 300] on span "Check" at bounding box center [1040, 295] width 38 height 13
drag, startPoint x: 480, startPoint y: 99, endPoint x: 364, endPoint y: 212, distance: 162.2
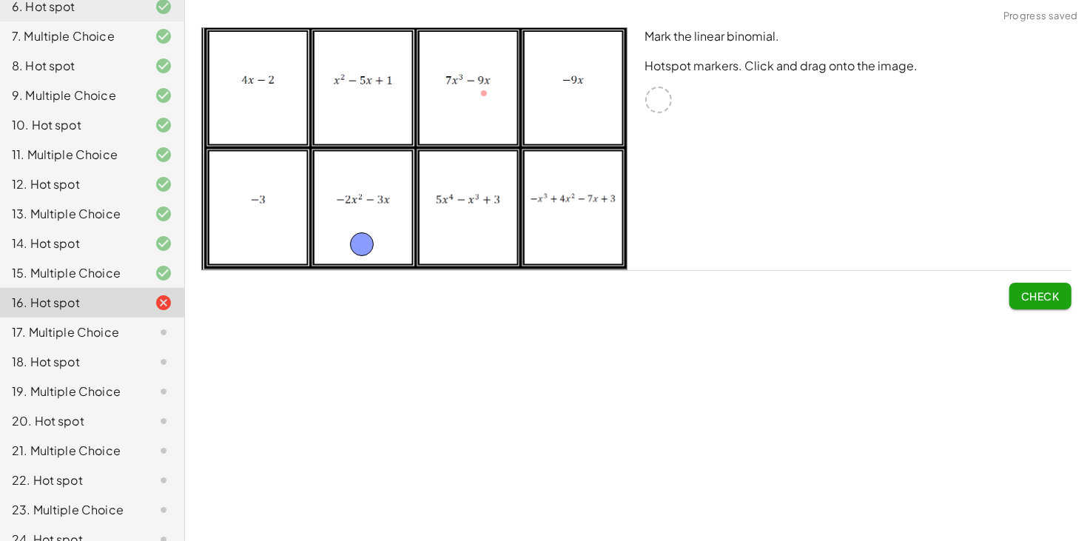
drag, startPoint x: 365, startPoint y: 213, endPoint x: 359, endPoint y: 252, distance: 38.9
click at [1028, 294] on span "Check" at bounding box center [1040, 295] width 38 height 13
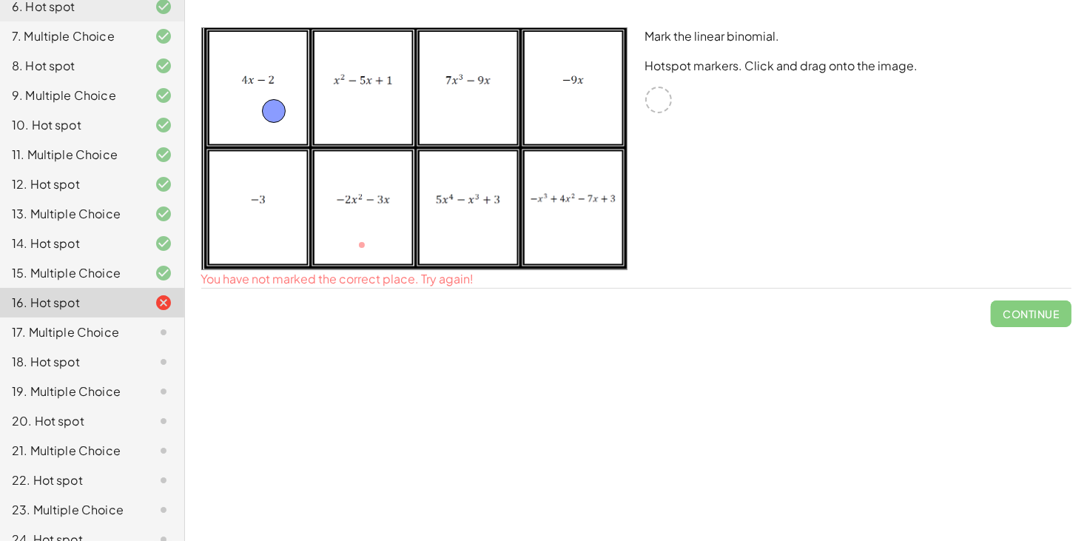
drag, startPoint x: 357, startPoint y: 254, endPoint x: 268, endPoint y: 117, distance: 163.5
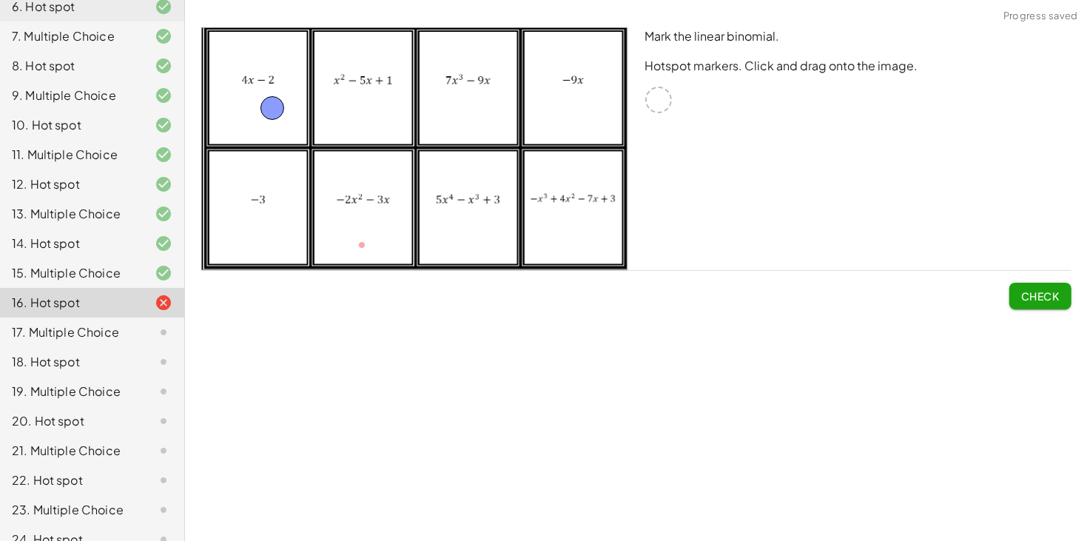
click at [1027, 295] on span "Check" at bounding box center [1040, 295] width 38 height 13
click at [1019, 297] on span "Continue" at bounding box center [1030, 295] width 56 height 13
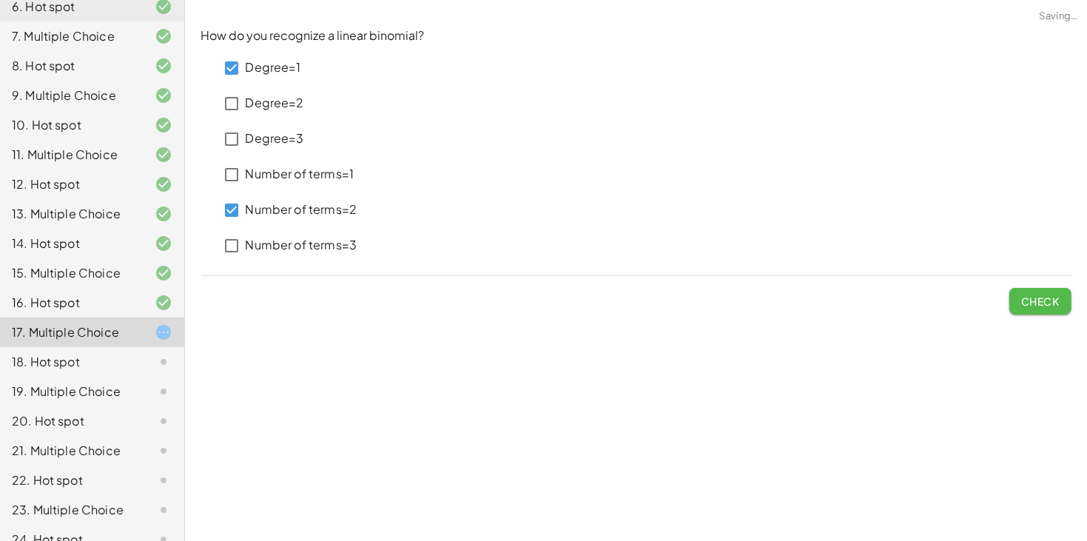
click at [1036, 303] on span "Check" at bounding box center [1040, 300] width 38 height 13
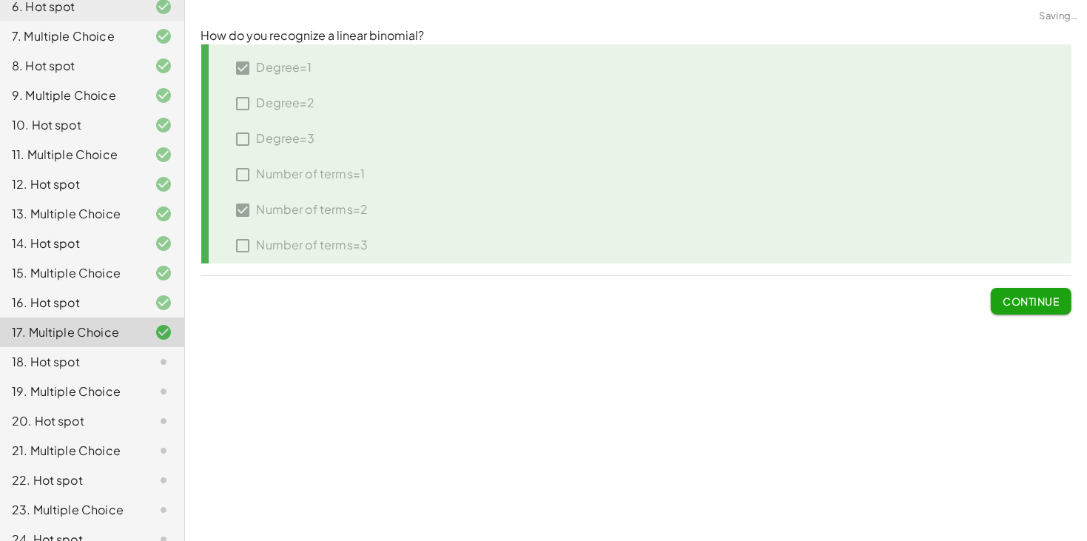
click at [1036, 303] on span "Continue" at bounding box center [1030, 300] width 56 height 13
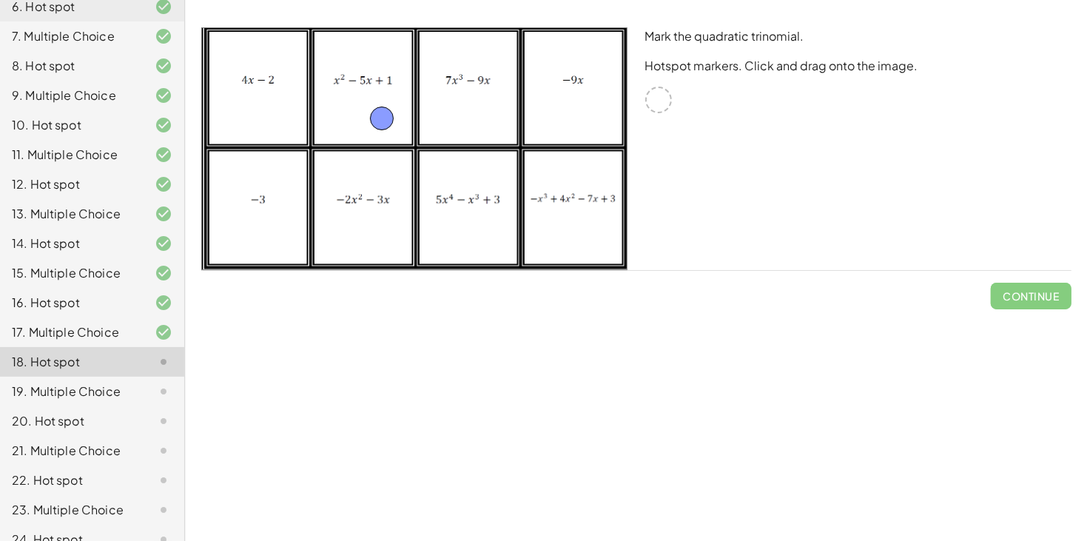
drag, startPoint x: 658, startPoint y: 92, endPoint x: 374, endPoint y: 108, distance: 284.5
click at [1028, 288] on button "Check" at bounding box center [1040, 296] width 62 height 27
click at [1031, 289] on span "Continue" at bounding box center [1030, 295] width 56 height 13
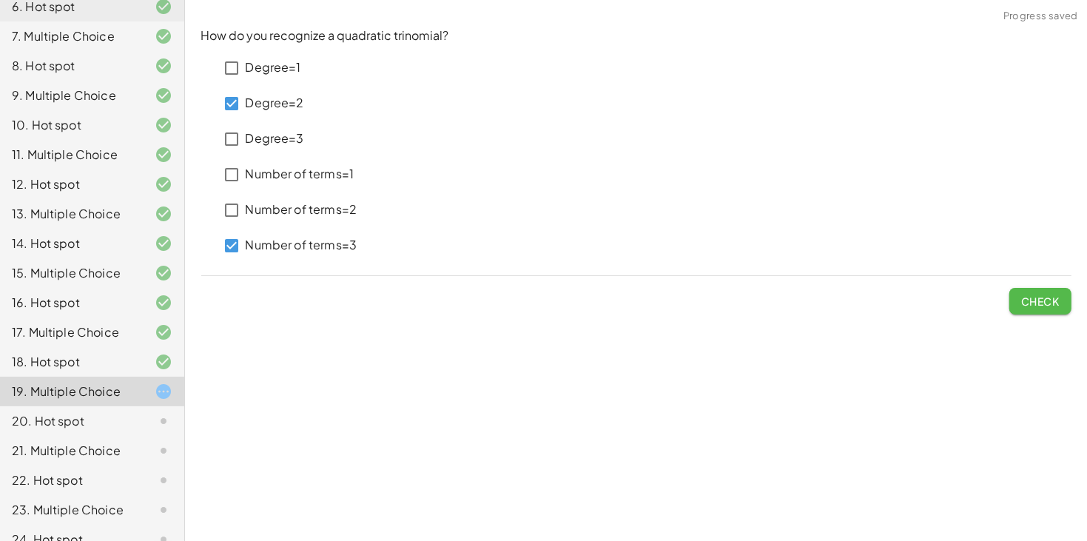
click at [1032, 296] on span "Check" at bounding box center [1040, 300] width 38 height 13
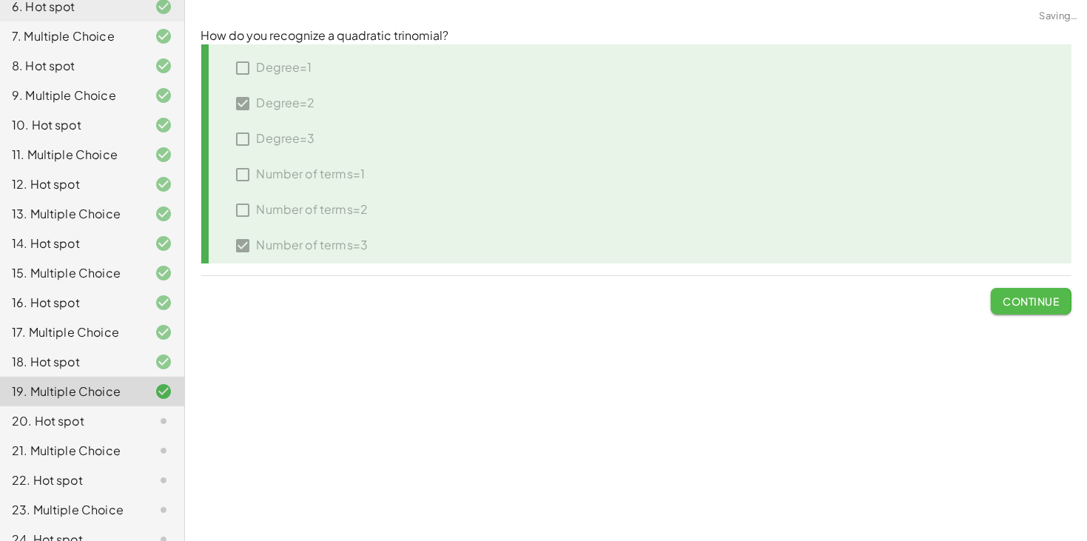
click at [1032, 296] on span "Continue" at bounding box center [1030, 300] width 56 height 13
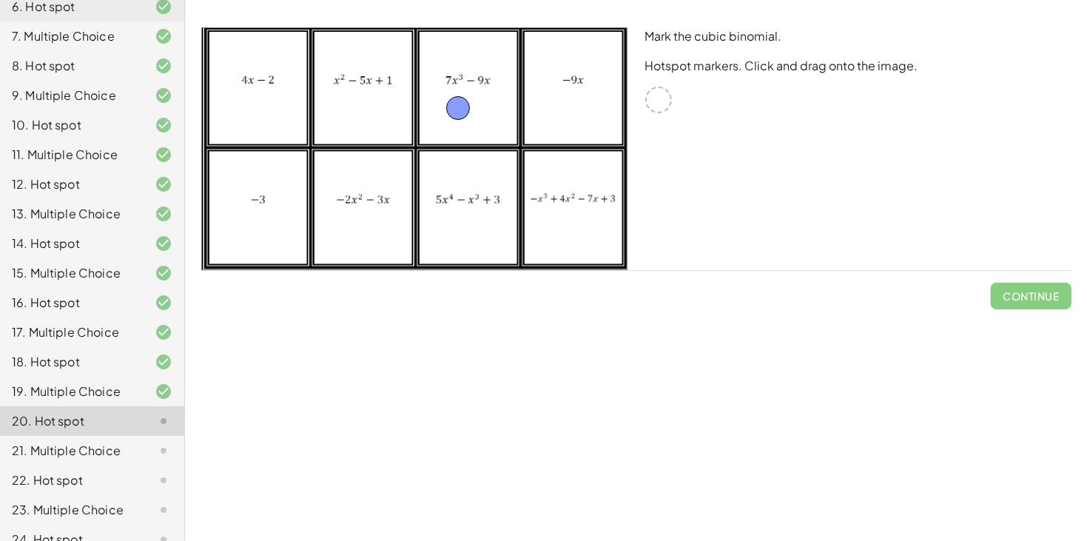
drag, startPoint x: 659, startPoint y: 97, endPoint x: 461, endPoint y: 105, distance: 198.4
click at [1027, 308] on button "Check" at bounding box center [1040, 296] width 62 height 27
click at [1028, 308] on button "Continue" at bounding box center [1031, 296] width 80 height 27
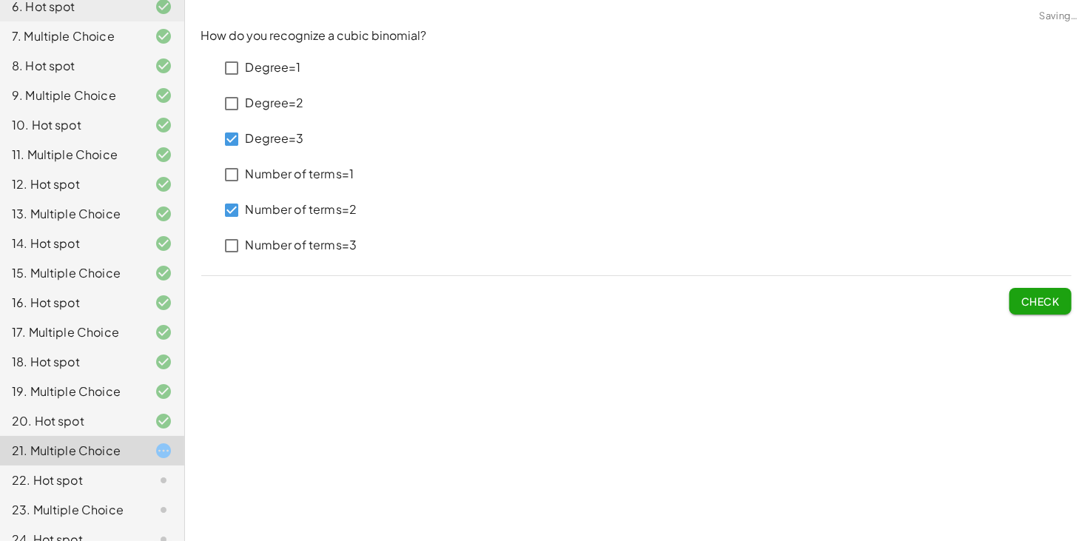
click at [1048, 294] on span "Check" at bounding box center [1040, 300] width 38 height 13
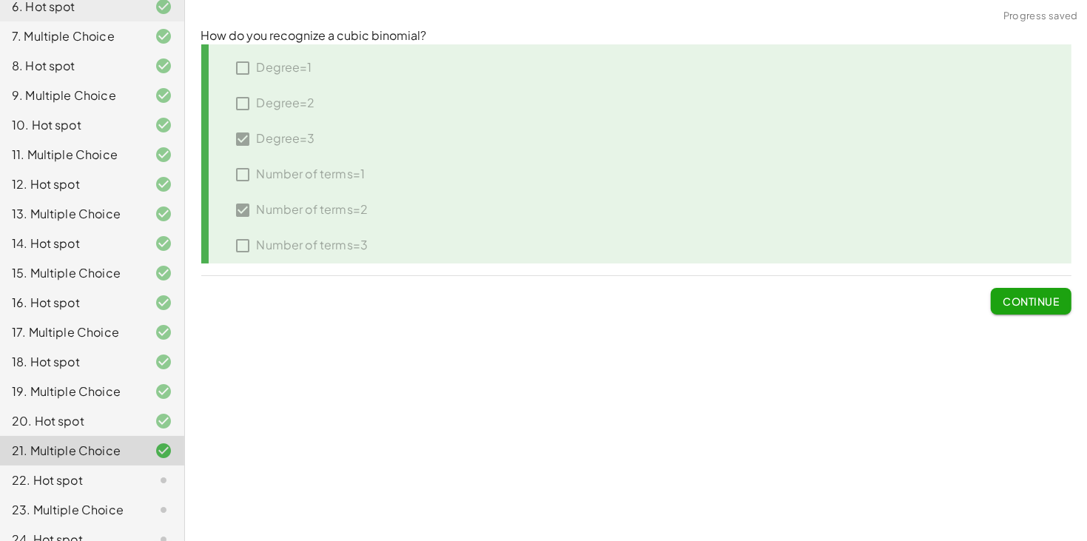
click at [1049, 303] on span "Continue" at bounding box center [1030, 300] width 56 height 13
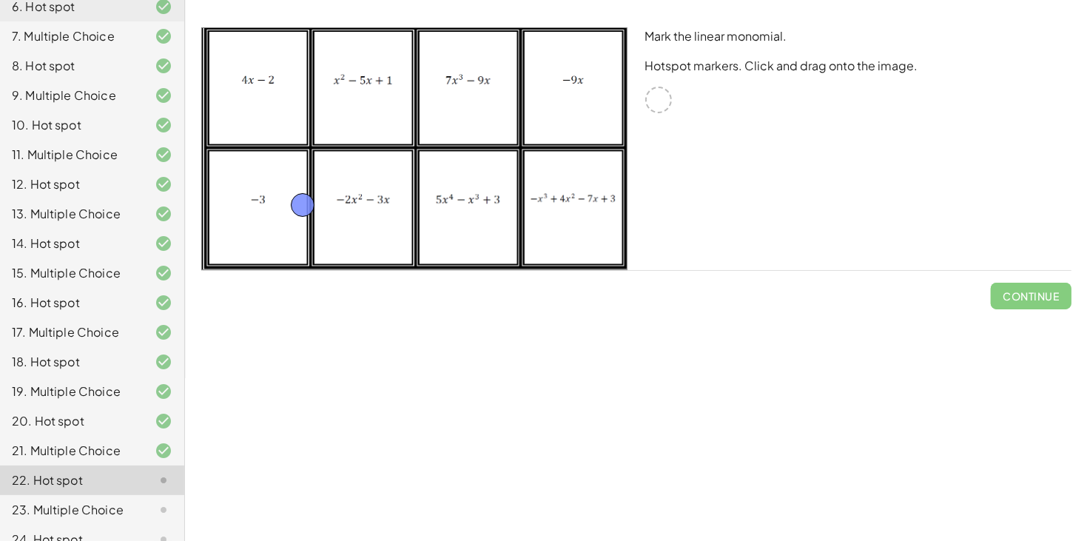
drag, startPoint x: 653, startPoint y: 105, endPoint x: 272, endPoint y: 216, distance: 396.8
click at [1064, 291] on button "Check" at bounding box center [1040, 296] width 62 height 27
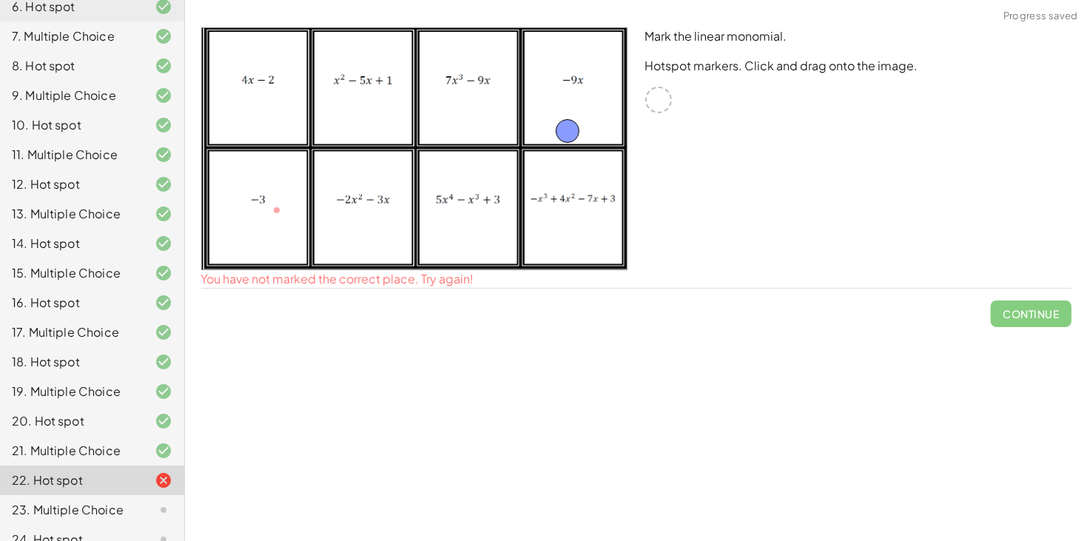
drag, startPoint x: 280, startPoint y: 209, endPoint x: 582, endPoint y: 109, distance: 317.0
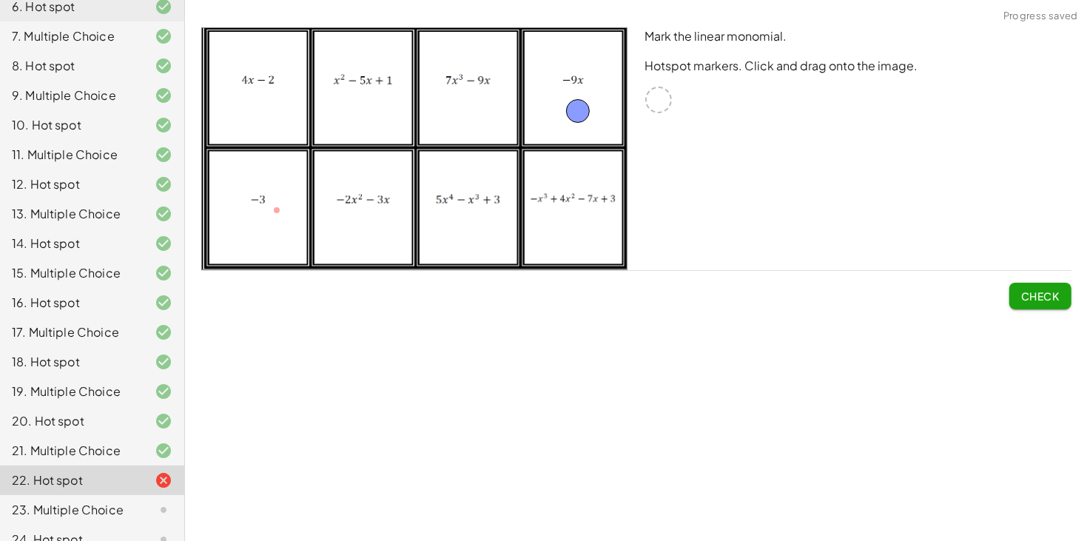
click at [1032, 297] on span "Check" at bounding box center [1040, 295] width 38 height 13
click at [1025, 292] on span "Continue" at bounding box center [1030, 295] width 56 height 13
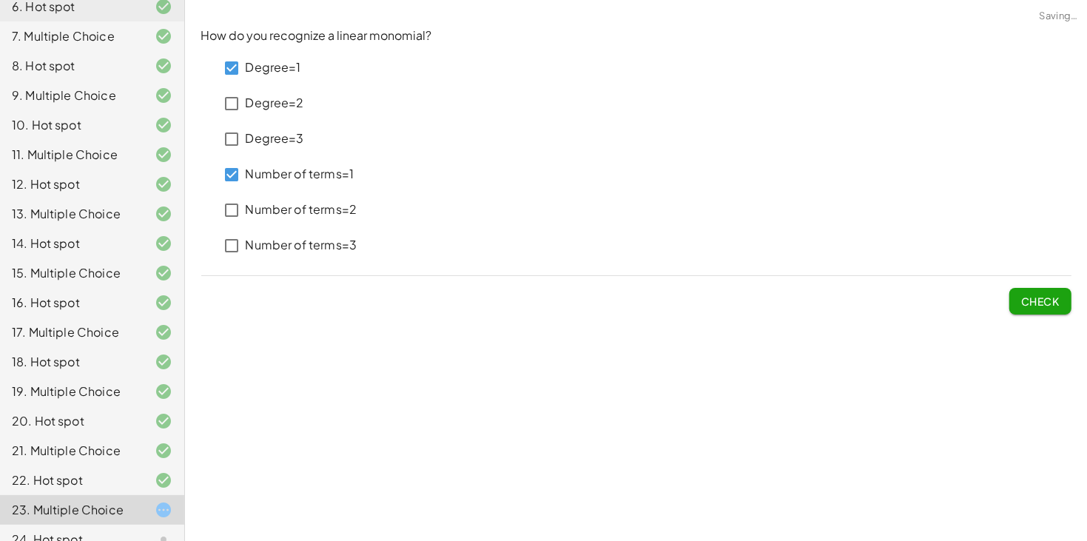
click at [1011, 301] on button "Check" at bounding box center [1040, 301] width 62 height 27
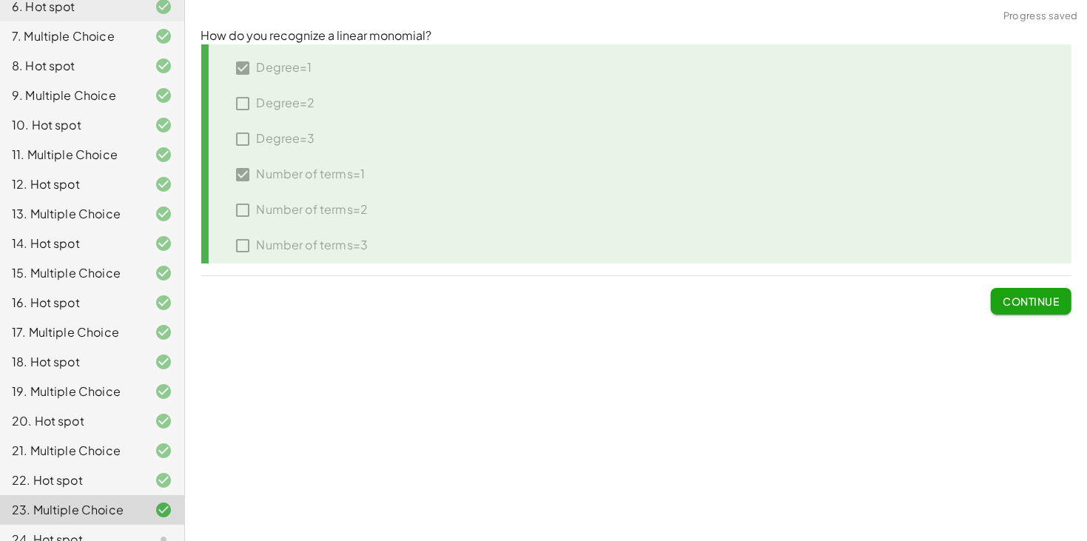
click at [1017, 297] on span "Continue" at bounding box center [1030, 300] width 56 height 13
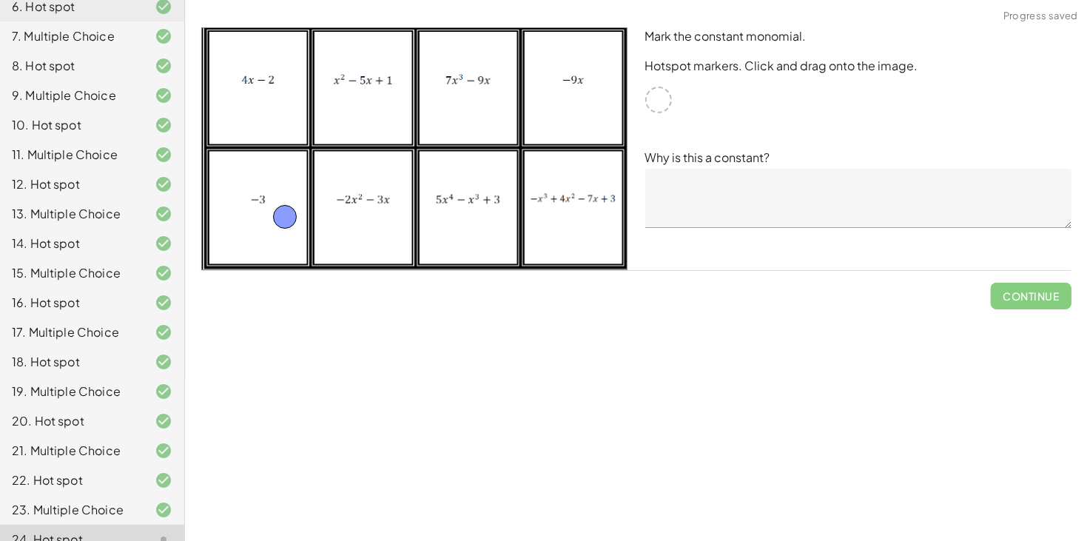
drag, startPoint x: 655, startPoint y: 97, endPoint x: 283, endPoint y: 215, distance: 391.0
click at [780, 198] on textarea at bounding box center [858, 198] width 426 height 59
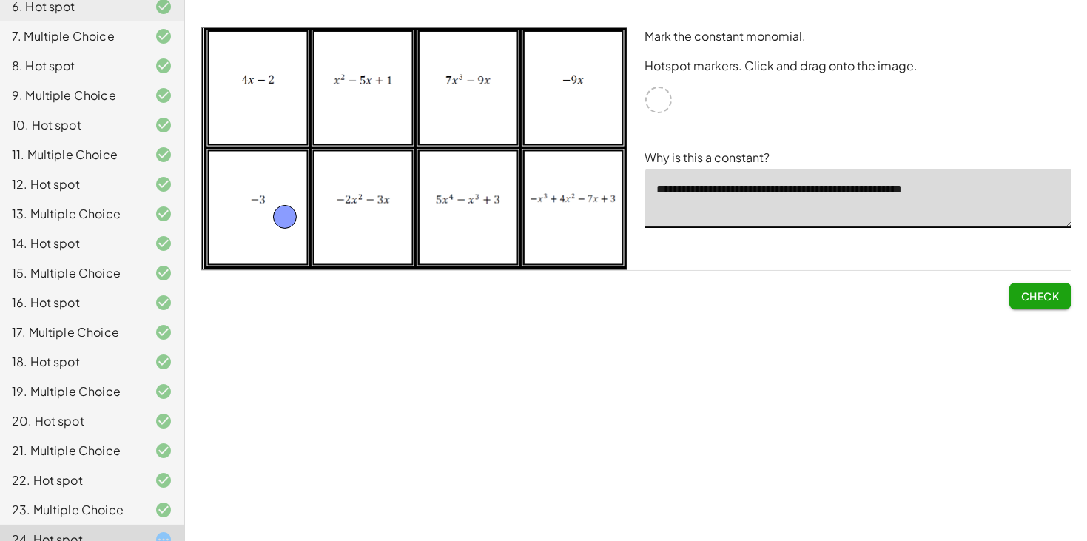
click at [817, 191] on textarea "**********" at bounding box center [858, 198] width 426 height 59
click at [1005, 186] on textarea "**********" at bounding box center [858, 198] width 426 height 59
click at [1047, 194] on textarea "**********" at bounding box center [858, 198] width 426 height 59
type textarea "**********"
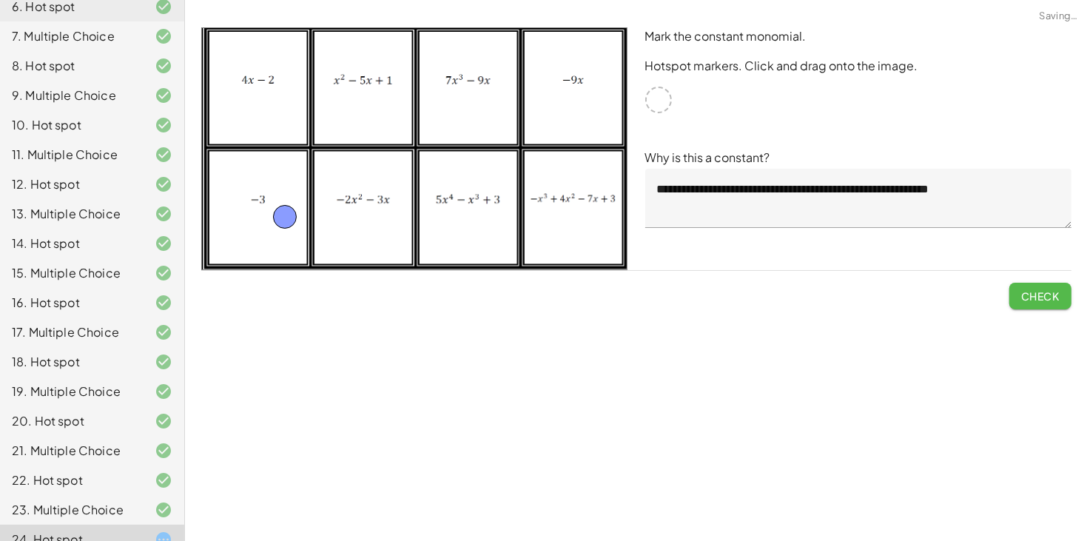
click at [1046, 297] on span "Check" at bounding box center [1040, 295] width 38 height 13
click at [1046, 297] on span "Continue" at bounding box center [1030, 295] width 56 height 13
